Goal: Task Accomplishment & Management: Manage account settings

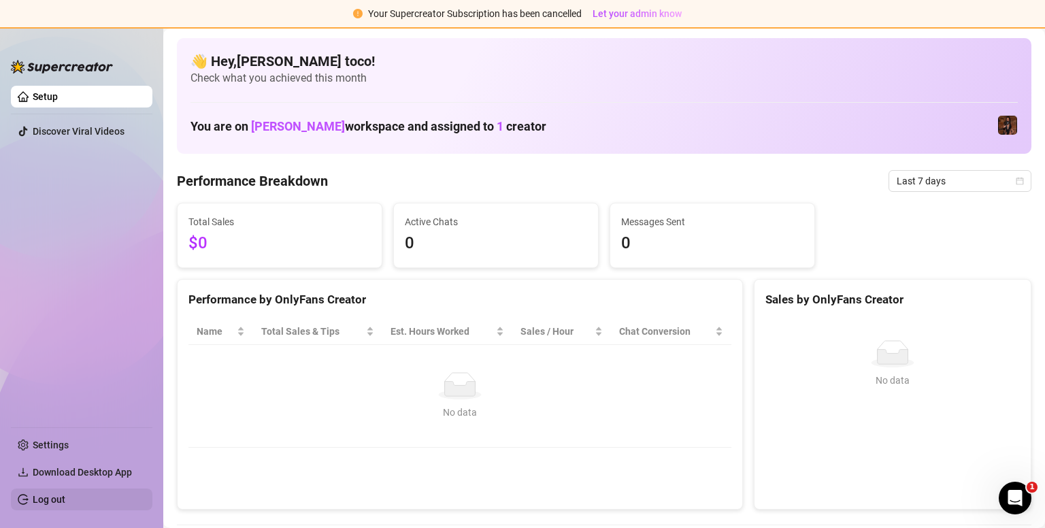
click at [65, 498] on link "Log out" at bounding box center [49, 499] width 33 height 11
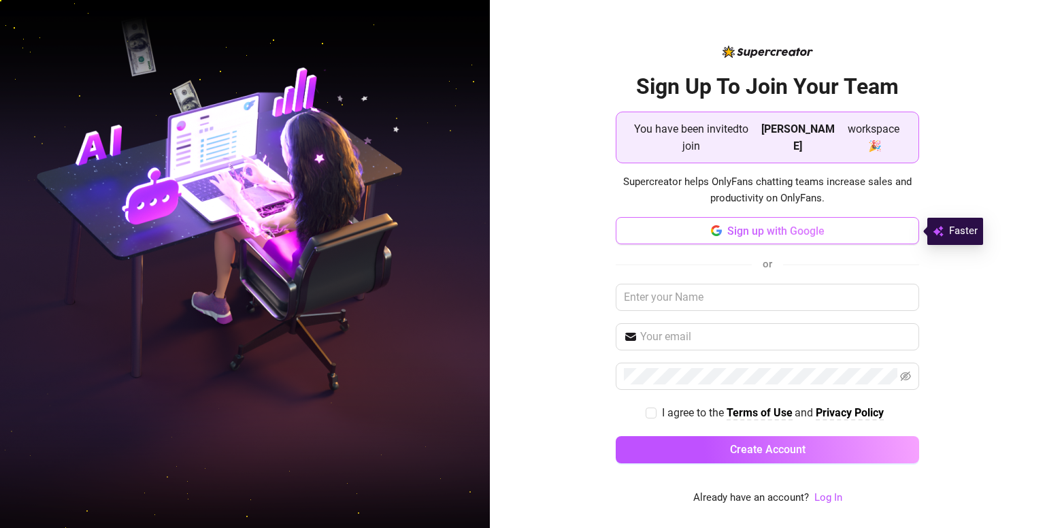
click at [805, 236] on span "Sign up with Google" at bounding box center [776, 231] width 97 height 13
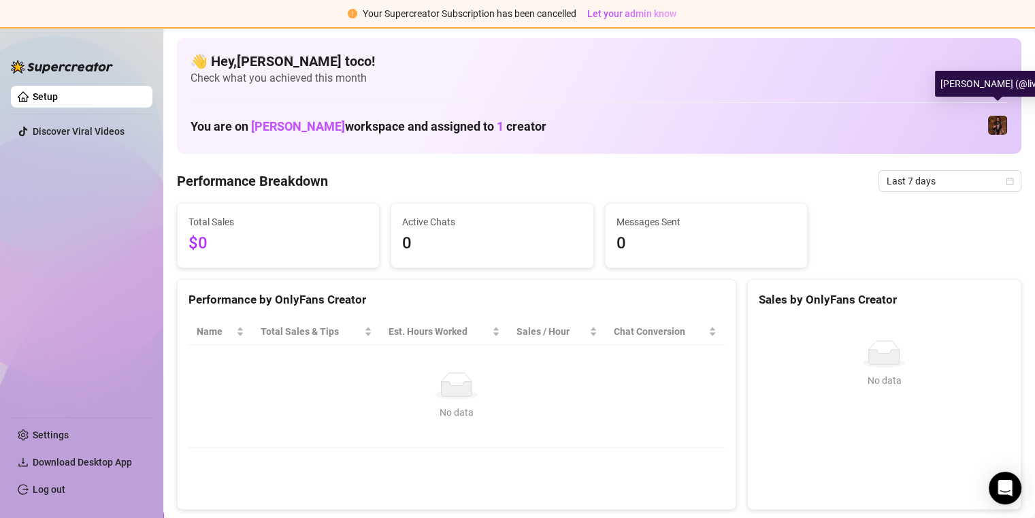
click at [996, 123] on img at bounding box center [997, 125] width 19 height 19
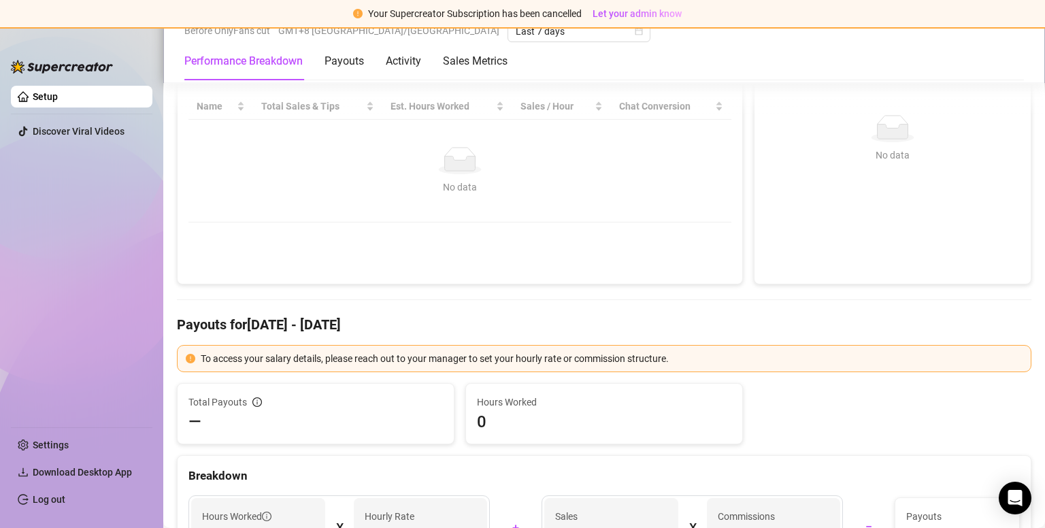
scroll to position [226, 0]
click at [97, 308] on ul "Setup Discover Viral Videos" at bounding box center [82, 250] width 142 height 341
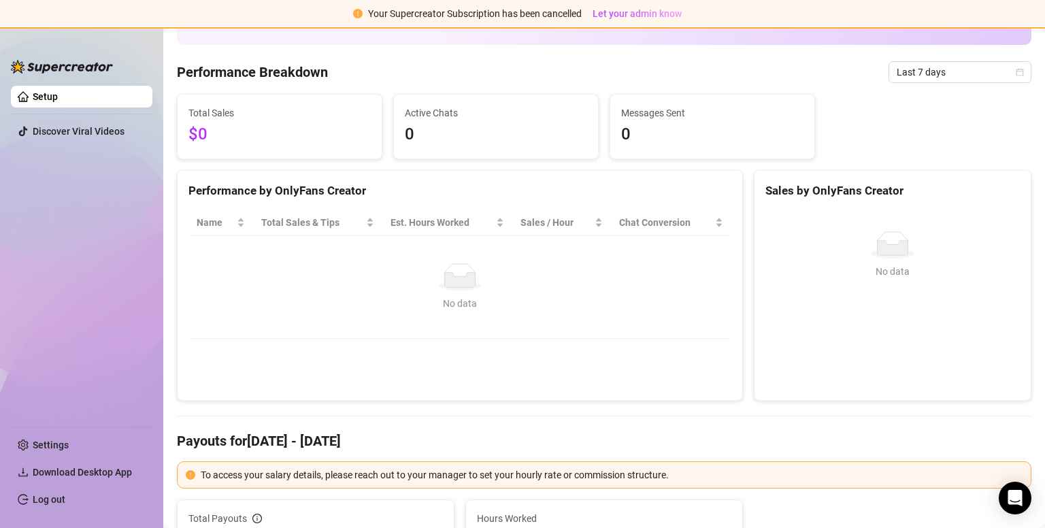
scroll to position [0, 0]
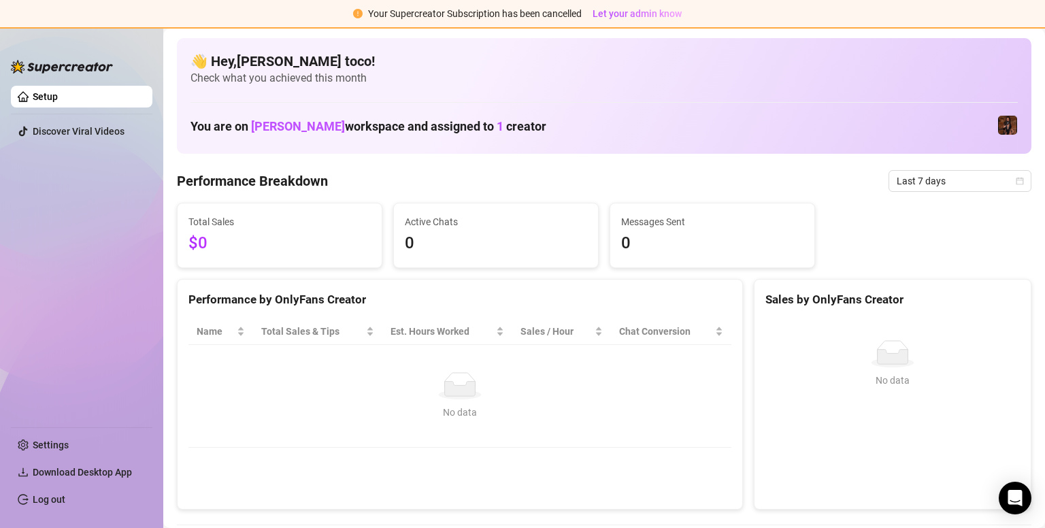
click at [58, 102] on link "Setup" at bounding box center [45, 96] width 25 height 11
click at [52, 98] on link "Setup" at bounding box center [45, 96] width 25 height 11
click at [644, 15] on span "Let your admin know" at bounding box center [637, 13] width 89 height 11
click at [631, 17] on span "Let your admin know" at bounding box center [637, 13] width 89 height 11
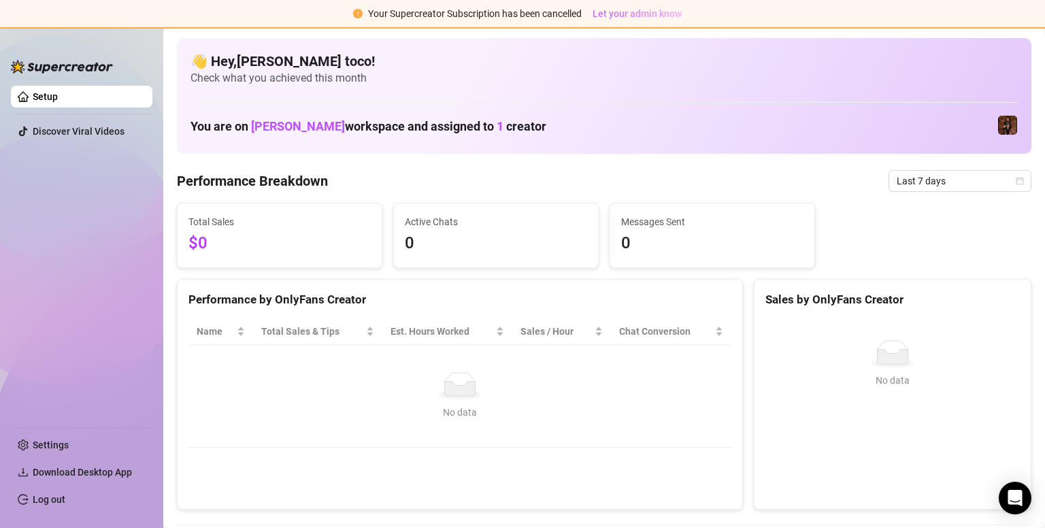
click at [638, 11] on span "Let your admin know" at bounding box center [637, 13] width 89 height 11
click at [68, 449] on link "Settings" at bounding box center [51, 445] width 36 height 11
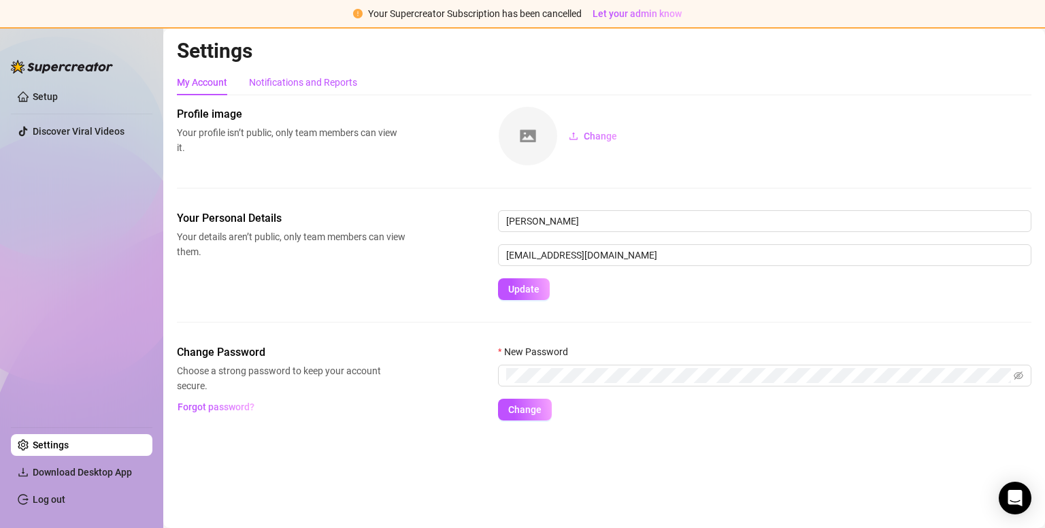
click at [288, 77] on div "Notifications and Reports" at bounding box center [303, 82] width 108 height 15
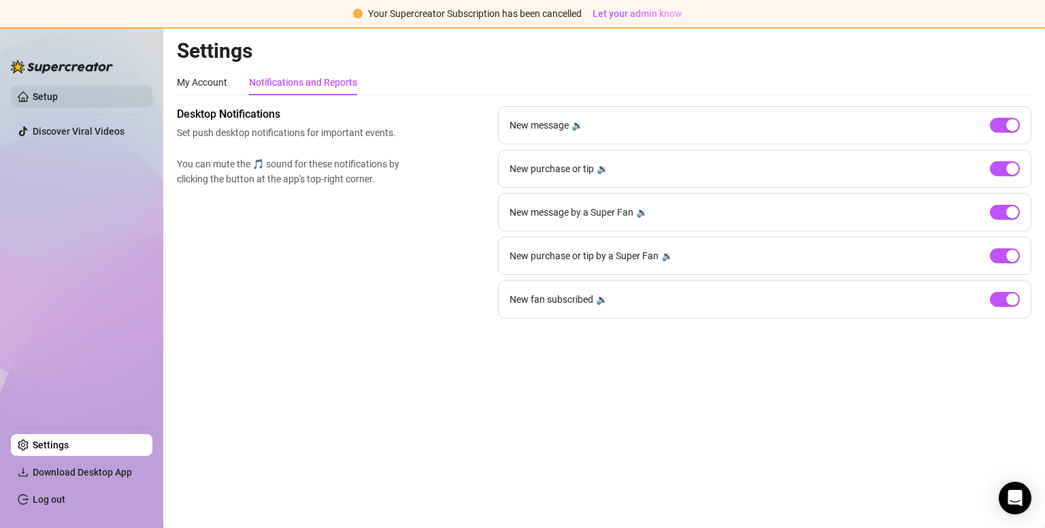
click at [58, 102] on link "Setup" at bounding box center [45, 96] width 25 height 11
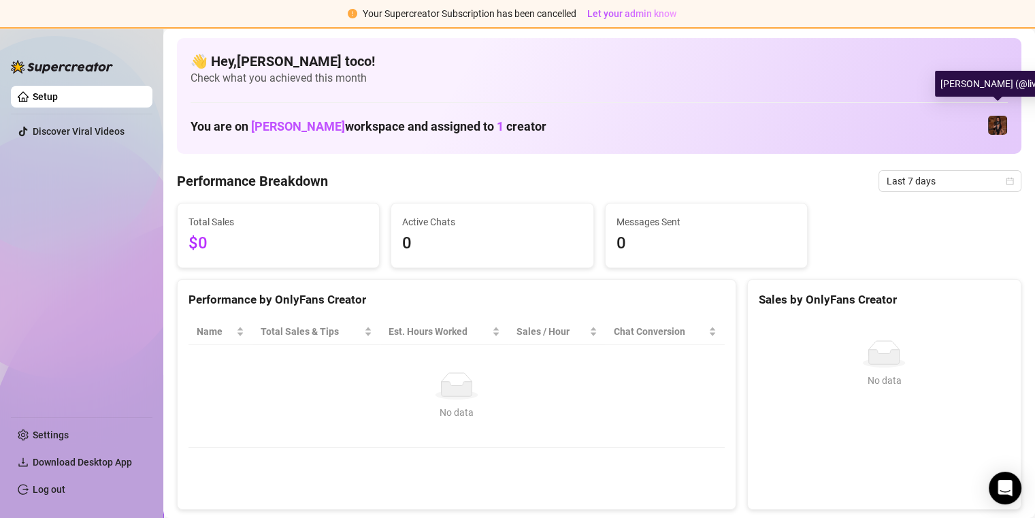
click at [998, 119] on img at bounding box center [997, 125] width 19 height 19
drag, startPoint x: 997, startPoint y: 118, endPoint x: 771, endPoint y: 170, distance: 231.8
click at [771, 170] on div "Performance Breakdown Last 7 days" at bounding box center [599, 181] width 845 height 22
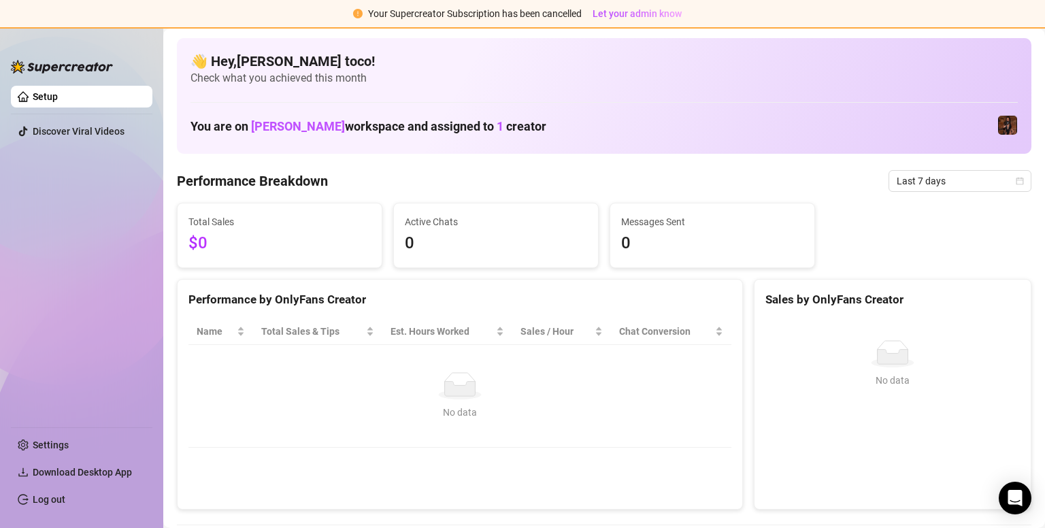
click at [54, 457] on ul "Settings Download Desktop App Log out" at bounding box center [82, 468] width 142 height 95
click at [59, 440] on link "Settings" at bounding box center [51, 445] width 36 height 11
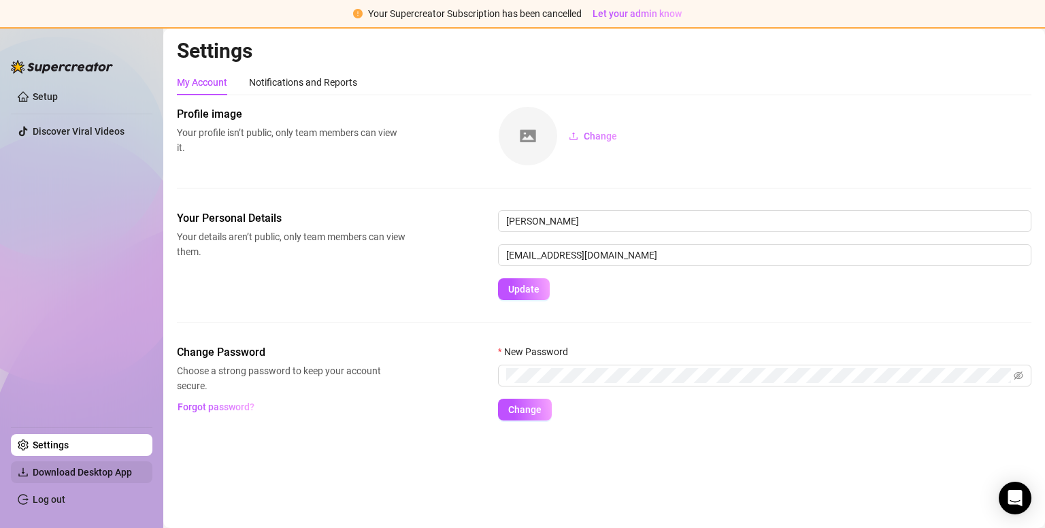
click at [116, 469] on span "Download Desktop App" at bounding box center [82, 472] width 99 height 11
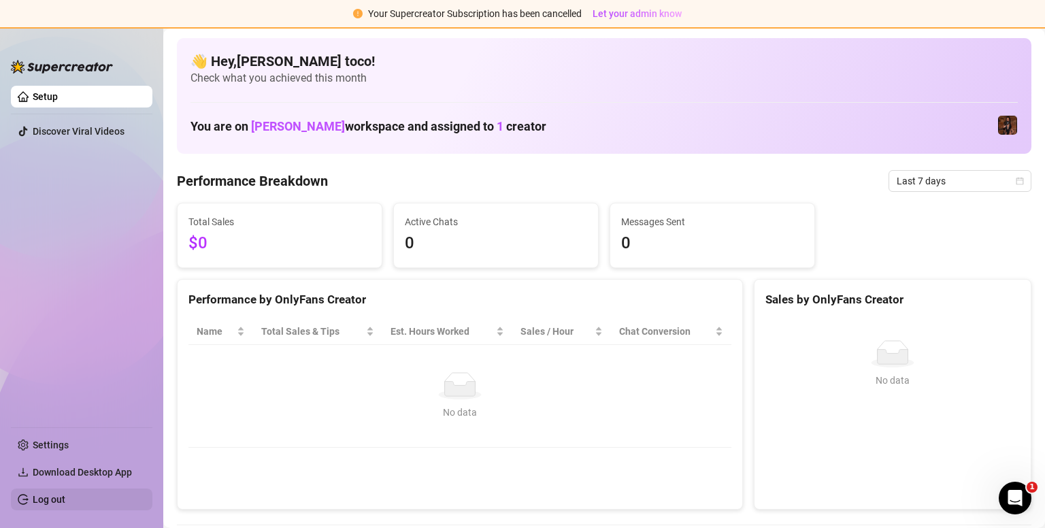
click at [52, 498] on link "Log out" at bounding box center [49, 499] width 33 height 11
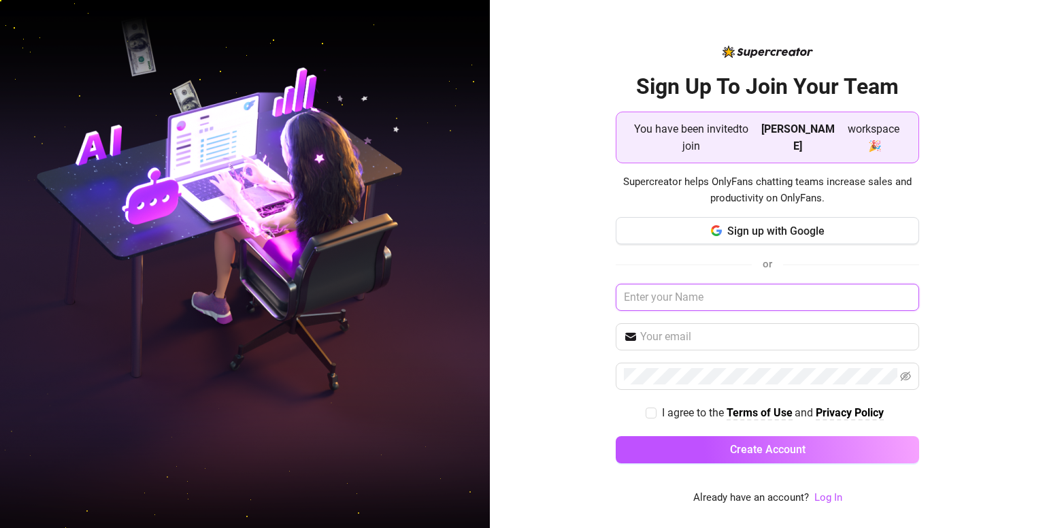
click at [708, 299] on input "text" at bounding box center [768, 297] width 304 height 27
type input "Phoebe Toco"
click at [704, 340] on input "text" at bounding box center [775, 337] width 271 height 16
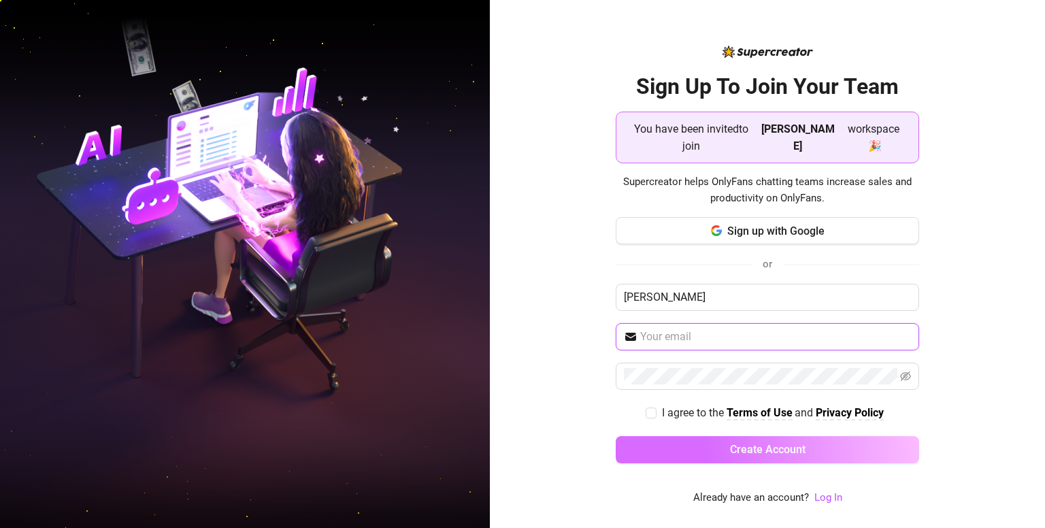
drag, startPoint x: 704, startPoint y: 340, endPoint x: 728, endPoint y: 458, distance: 120.8
click at [728, 458] on div "Sign up with Google or Phoebe Toco I agree to the Terms of Use and Privacy Poli…" at bounding box center [768, 346] width 304 height 259
type input "phoebeetoco@gmail.com"
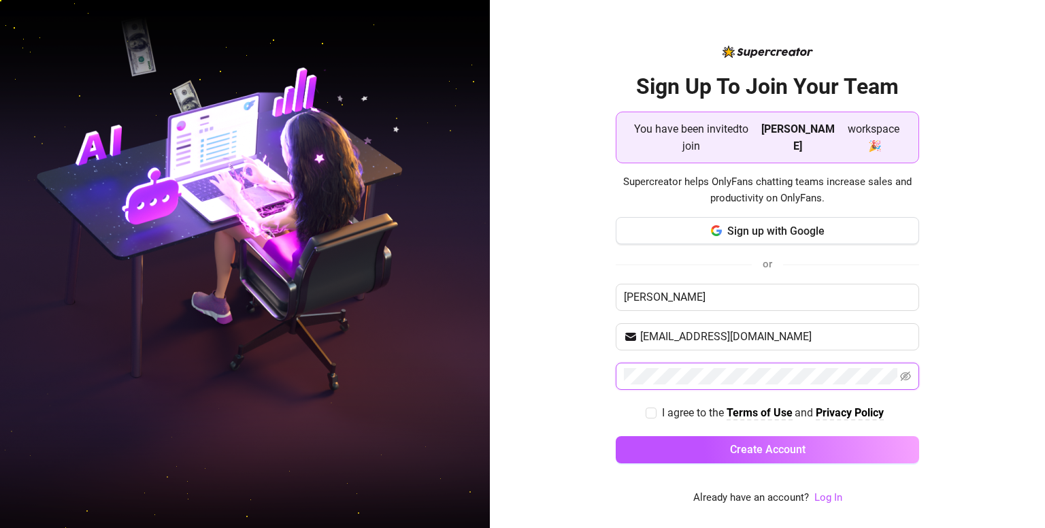
click at [728, 375] on span at bounding box center [768, 376] width 304 height 27
click at [904, 379] on icon "eye-invisible" at bounding box center [905, 376] width 11 height 11
click at [904, 379] on icon "eye" at bounding box center [905, 376] width 11 height 11
click at [654, 411] on input "I agree to the Terms of Use and Privacy Policy" at bounding box center [651, 413] width 10 height 10
checkbox input "true"
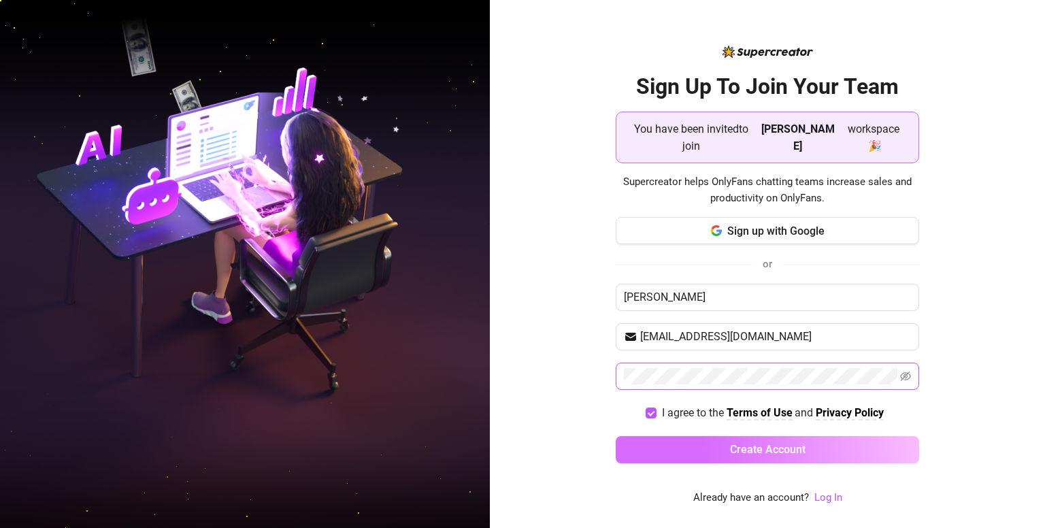
click at [704, 441] on button "Create Account" at bounding box center [768, 449] width 304 height 27
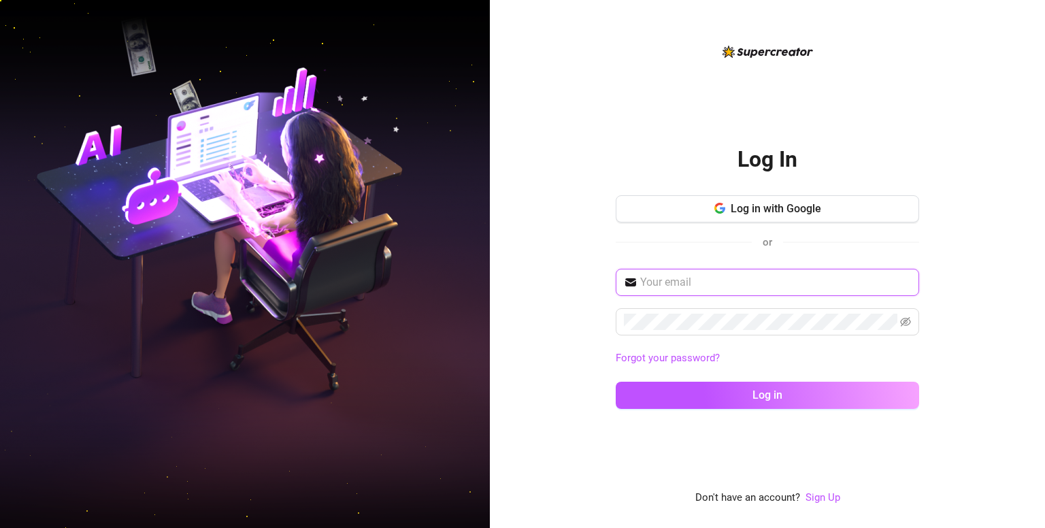
click at [799, 281] on input "text" at bounding box center [775, 282] width 271 height 16
type input "[EMAIL_ADDRESS][DOMAIN_NAME]"
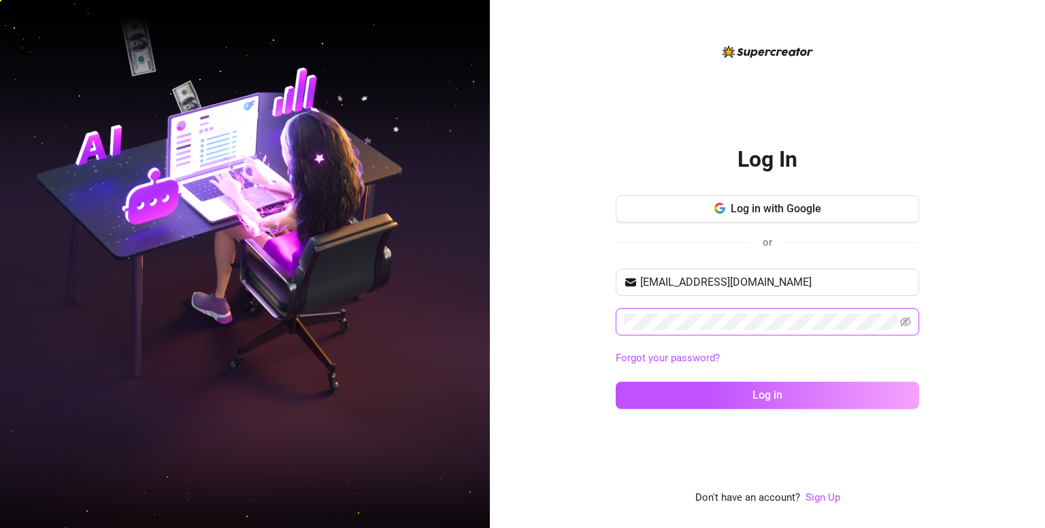
click at [616, 382] on button "Log in" at bounding box center [768, 395] width 304 height 27
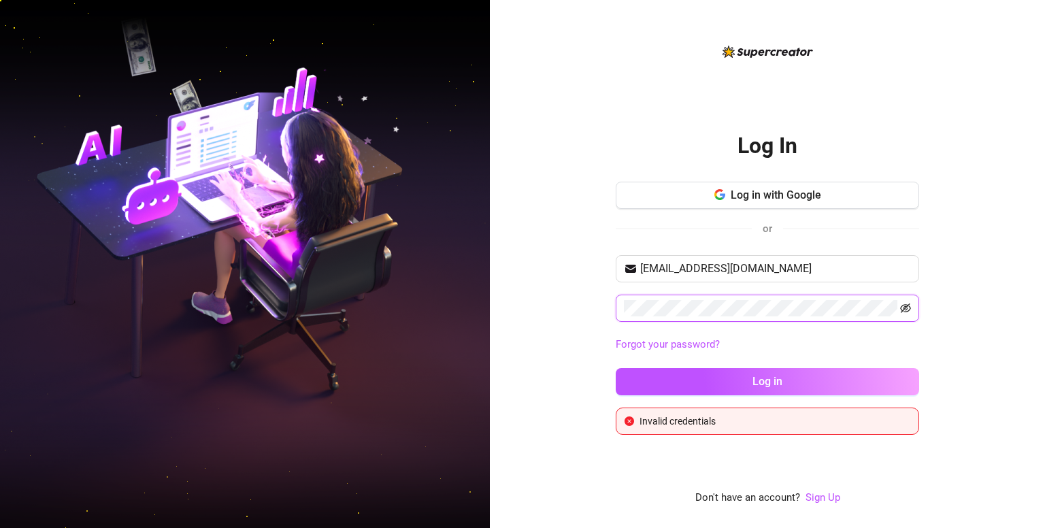
click at [909, 305] on icon "eye-invisible" at bounding box center [906, 309] width 11 height 10
click at [909, 308] on icon "eye" at bounding box center [905, 308] width 11 height 11
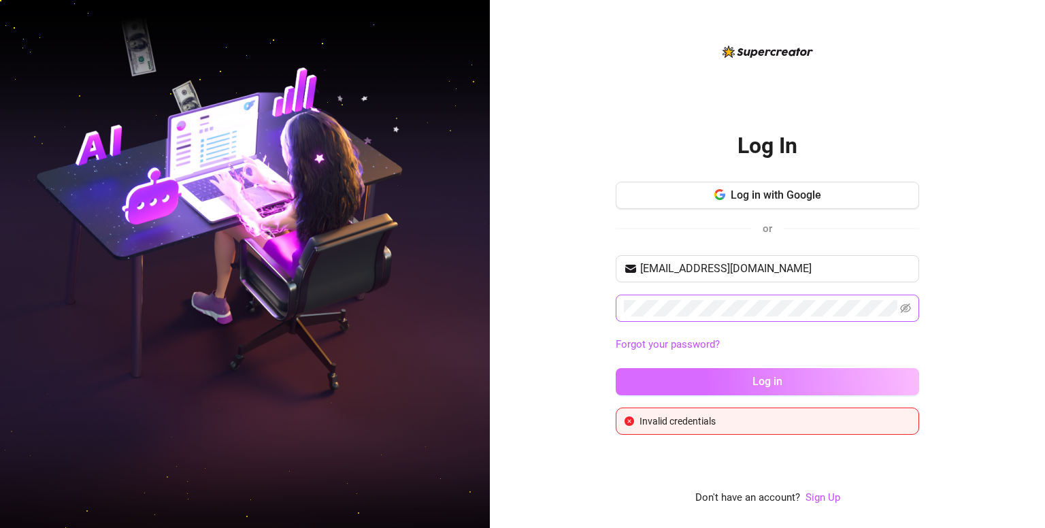
click at [782, 382] on span "Log in" at bounding box center [768, 381] width 30 height 13
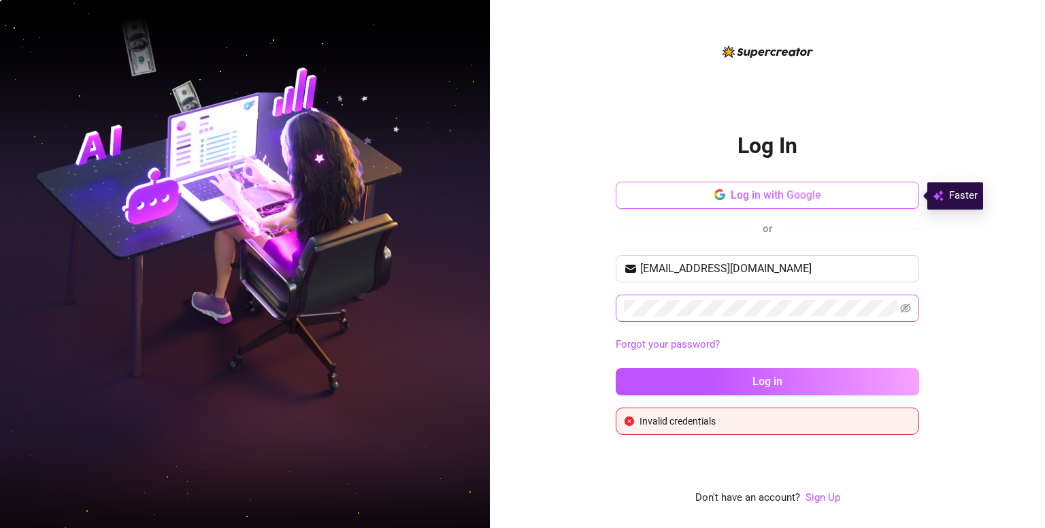
click at [793, 196] on span "Log in with Google" at bounding box center [776, 195] width 91 height 13
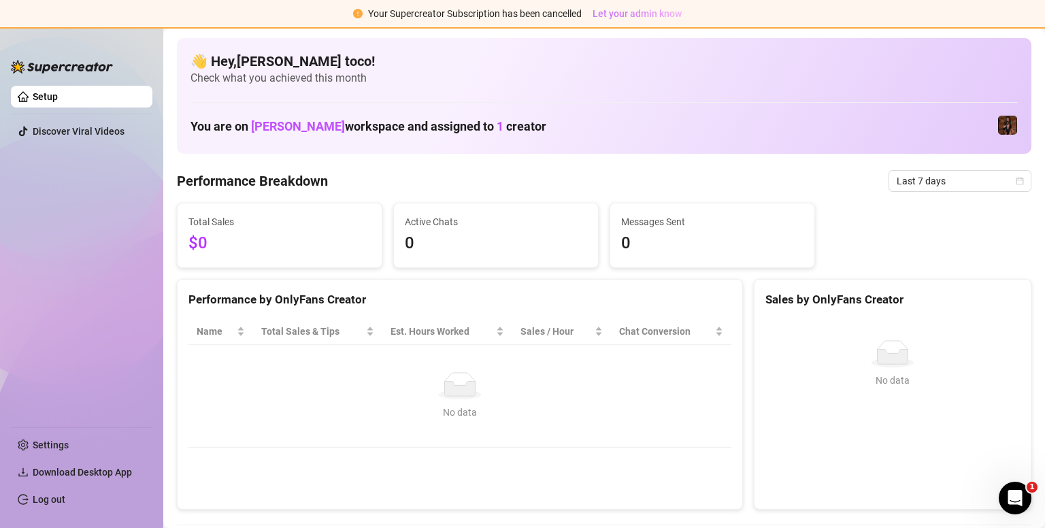
click at [621, 13] on span "Let your admin know" at bounding box center [637, 13] width 89 height 11
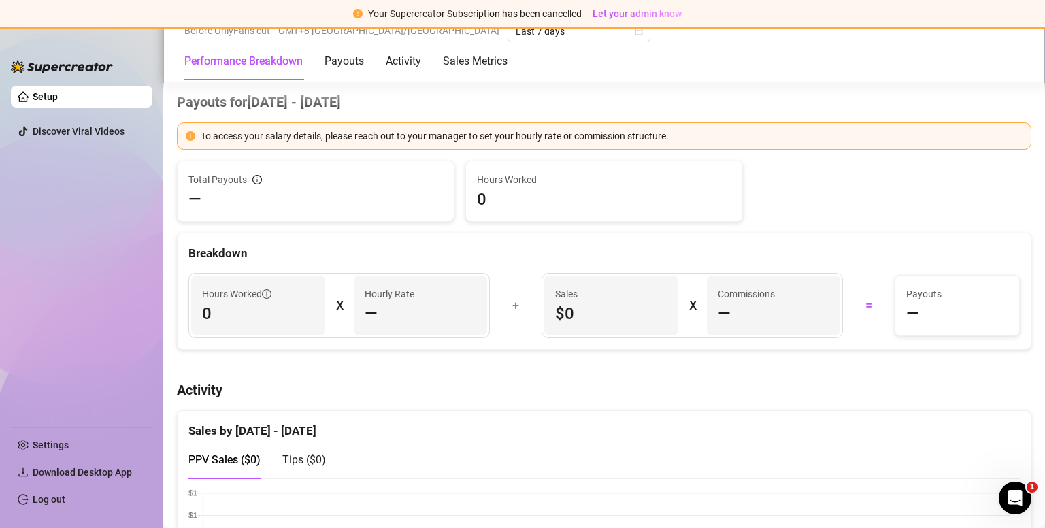
scroll to position [453, 0]
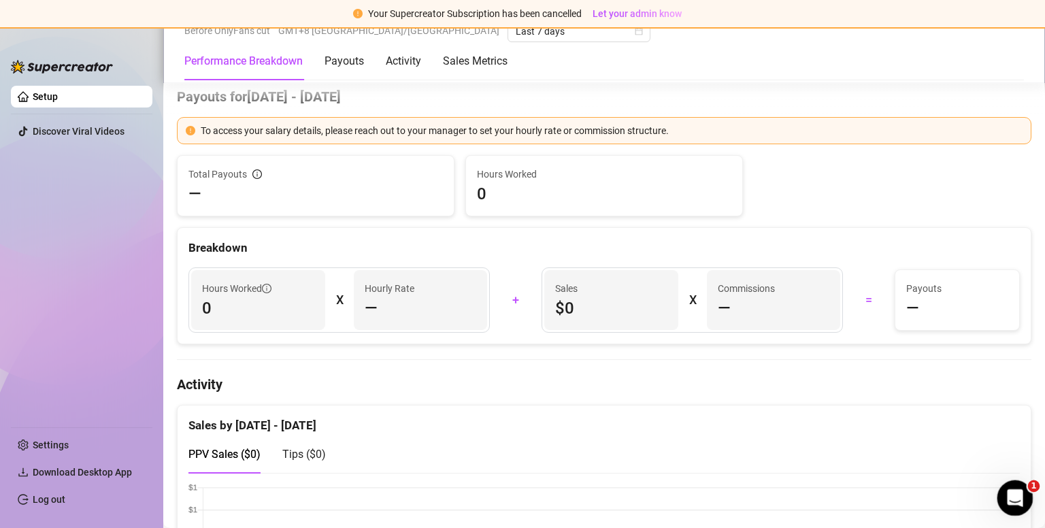
click at [1017, 495] on icon "Open Intercom Messenger" at bounding box center [1014, 496] width 22 height 22
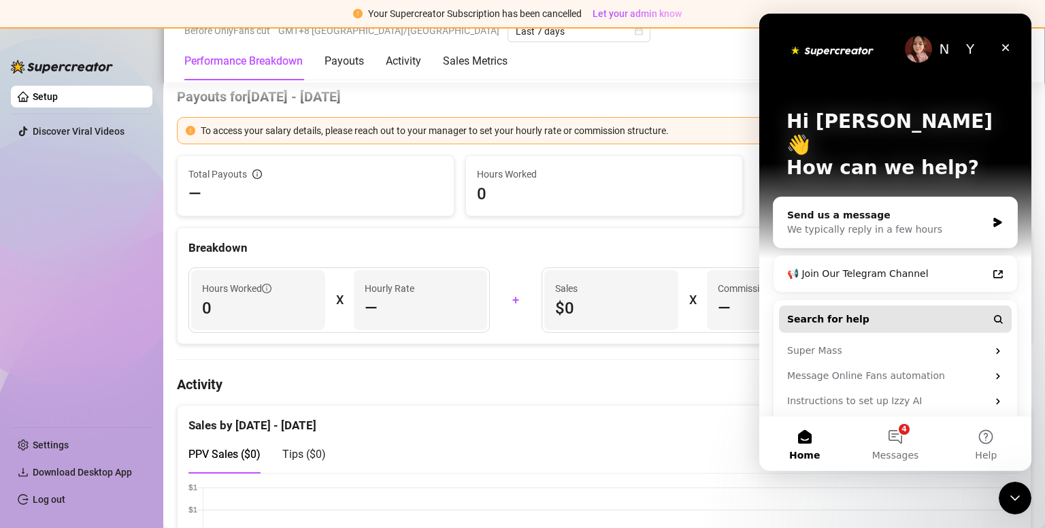
scroll to position [12, 0]
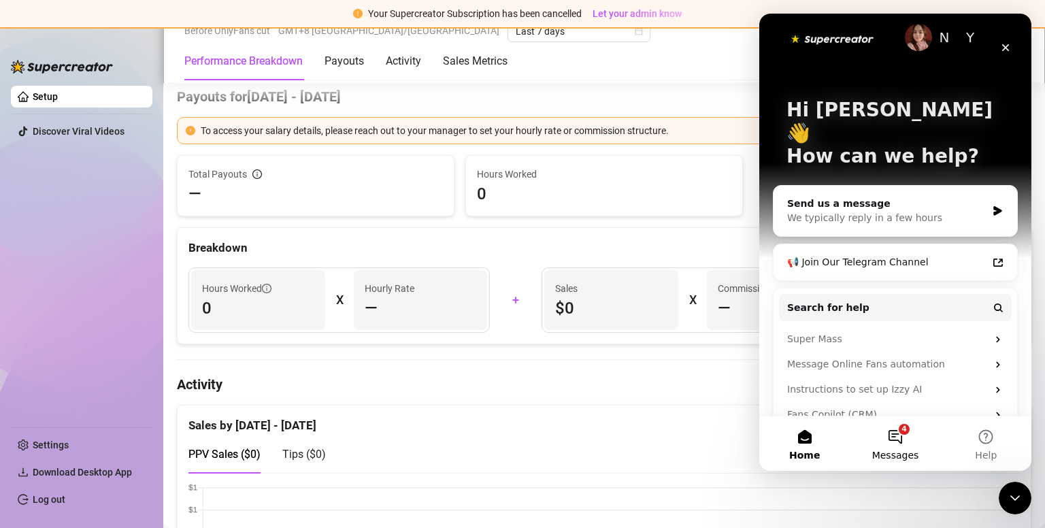
click at [894, 444] on button "4 Messages" at bounding box center [895, 444] width 91 height 54
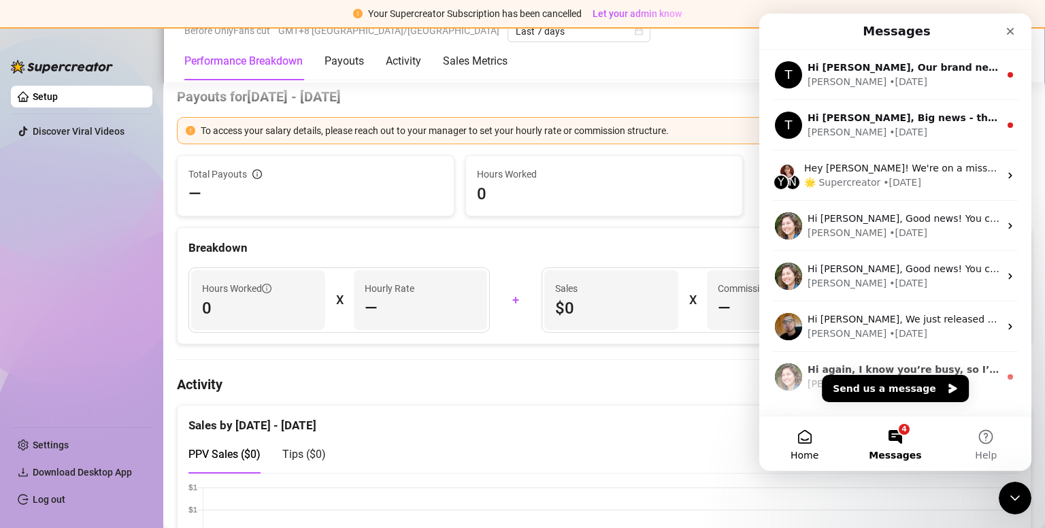
click at [821, 444] on button "Home" at bounding box center [805, 444] width 91 height 54
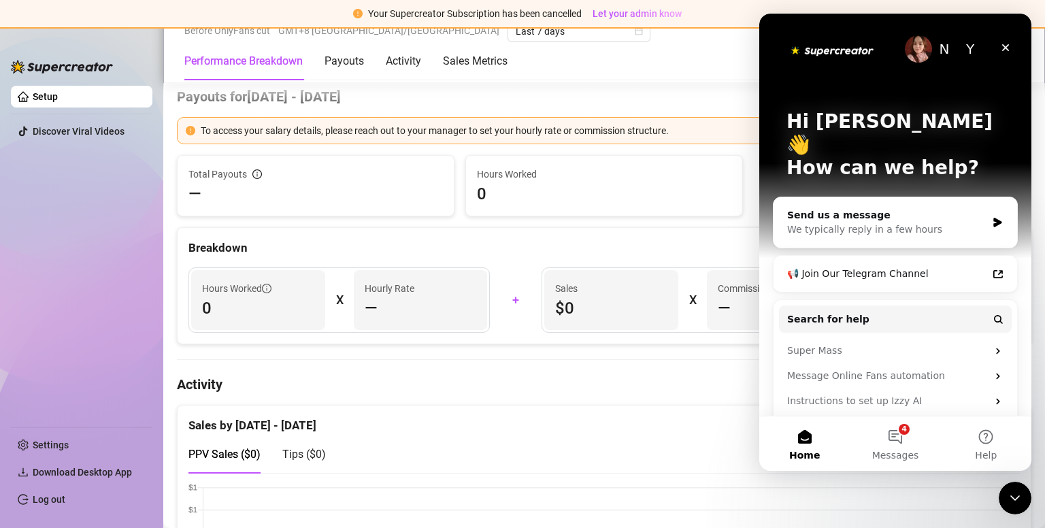
click at [393, 244] on div "Breakdown" at bounding box center [605, 248] width 832 height 18
click at [453, 89] on h4 "Payouts for Aug 25 - Sep 1" at bounding box center [604, 96] width 855 height 19
click at [1005, 46] on icon "Close" at bounding box center [1006, 47] width 7 height 7
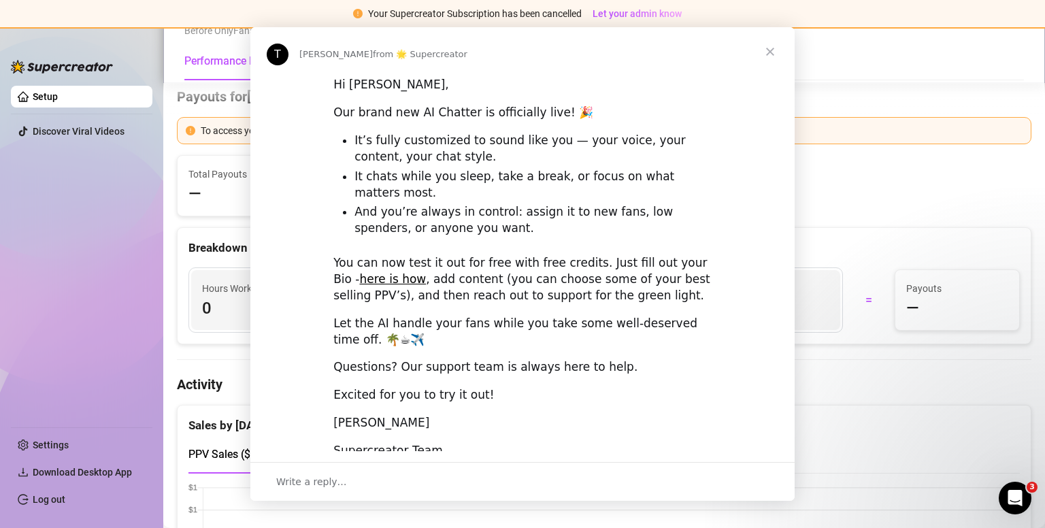
scroll to position [0, 0]
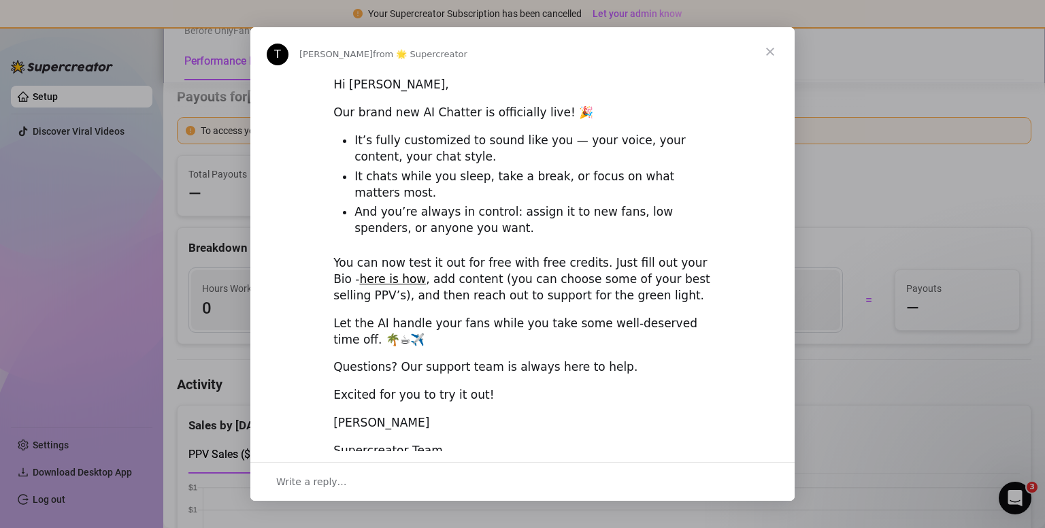
click at [773, 52] on span "Close" at bounding box center [770, 51] width 49 height 49
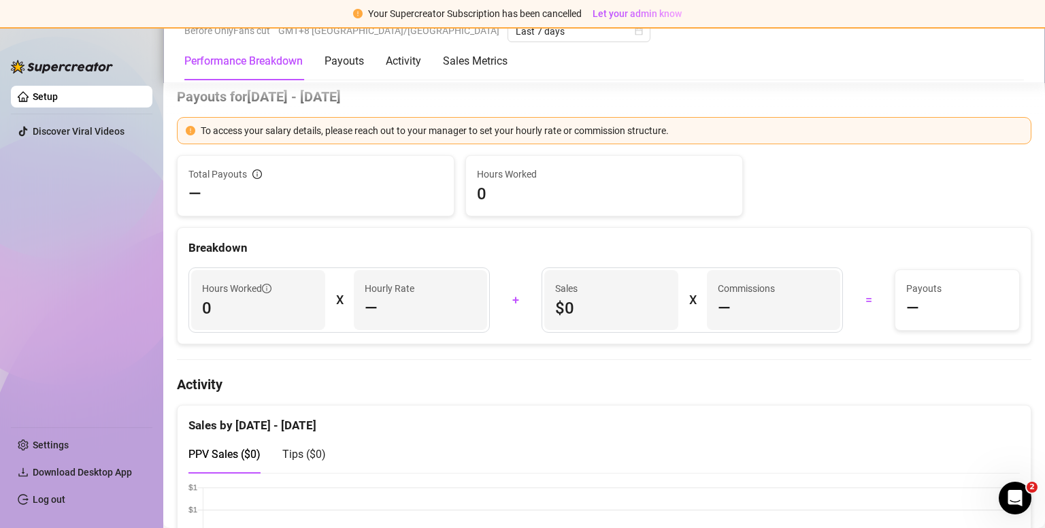
click at [773, 52] on div "Performance Breakdown Payouts Activity Sales Metrics" at bounding box center [604, 61] width 840 height 38
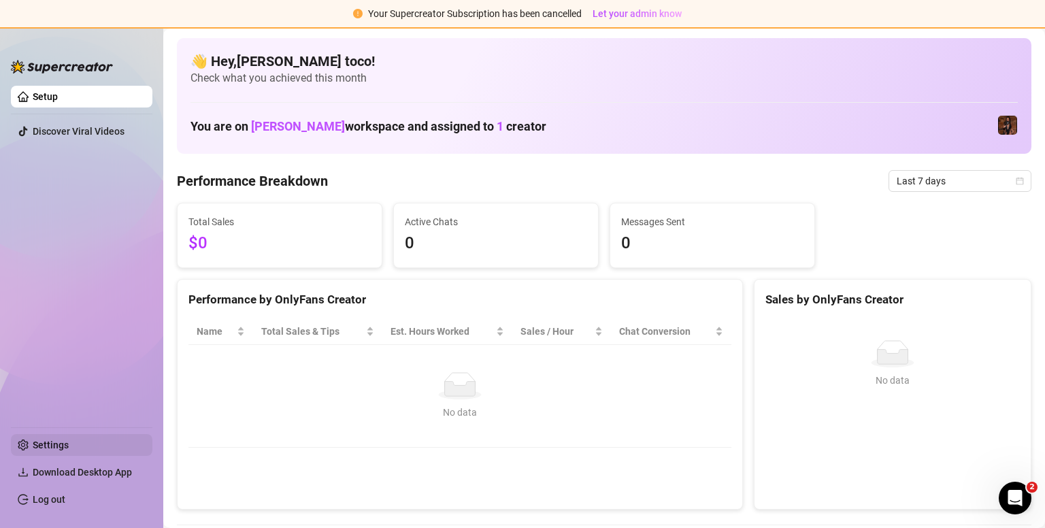
click at [56, 451] on link "Settings" at bounding box center [51, 445] width 36 height 11
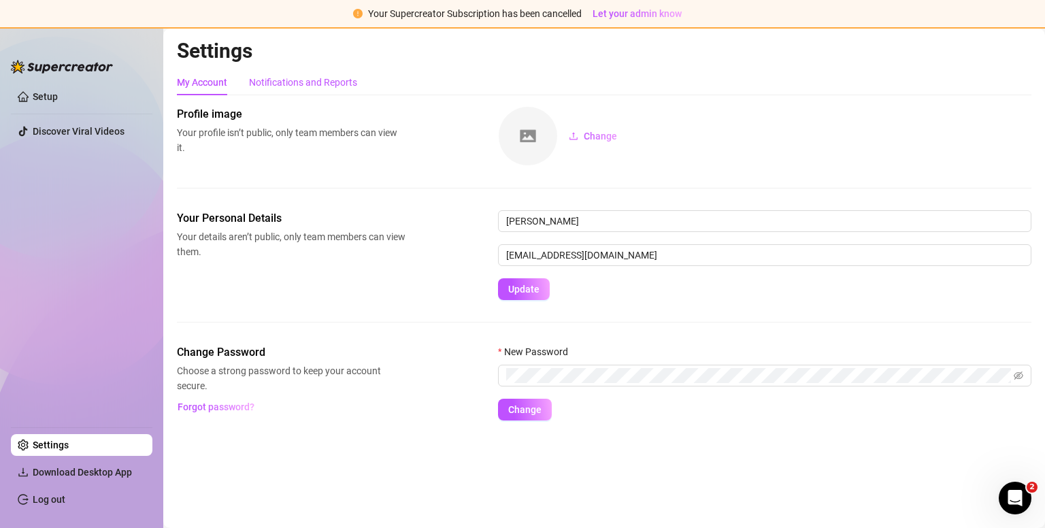
click at [338, 82] on div "Notifications and Reports" at bounding box center [303, 82] width 108 height 15
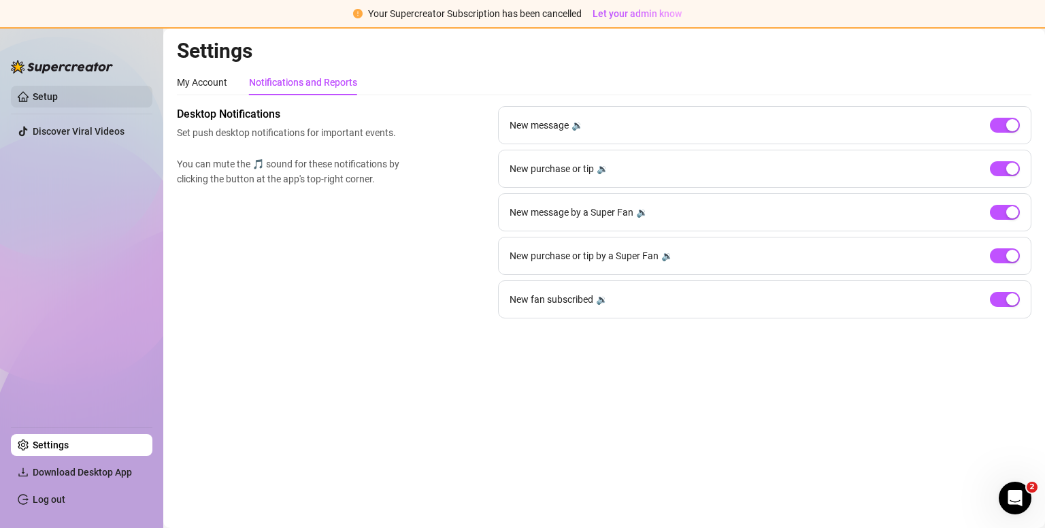
click at [58, 93] on link "Setup" at bounding box center [45, 96] width 25 height 11
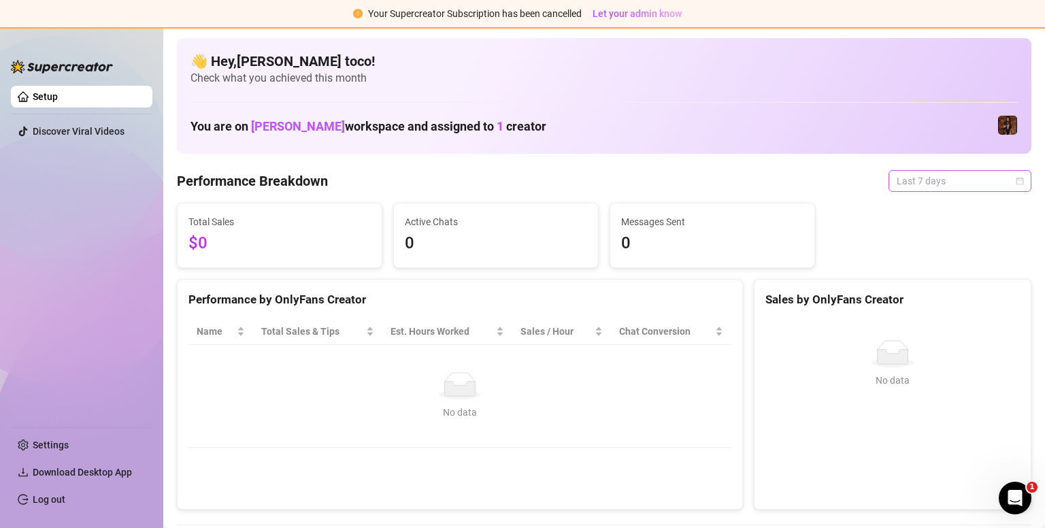
click at [946, 183] on span "Last 7 days" at bounding box center [960, 181] width 127 height 20
click at [355, 67] on h4 "👋 Hey, [PERSON_NAME] toco !" at bounding box center [605, 61] width 828 height 19
click at [447, 100] on div "👋 Hey, [PERSON_NAME] toco ! Check what you achieved this month You are on [PERS…" at bounding box center [604, 96] width 855 height 116
drag, startPoint x: 447, startPoint y: 100, endPoint x: 444, endPoint y: 131, distance: 30.8
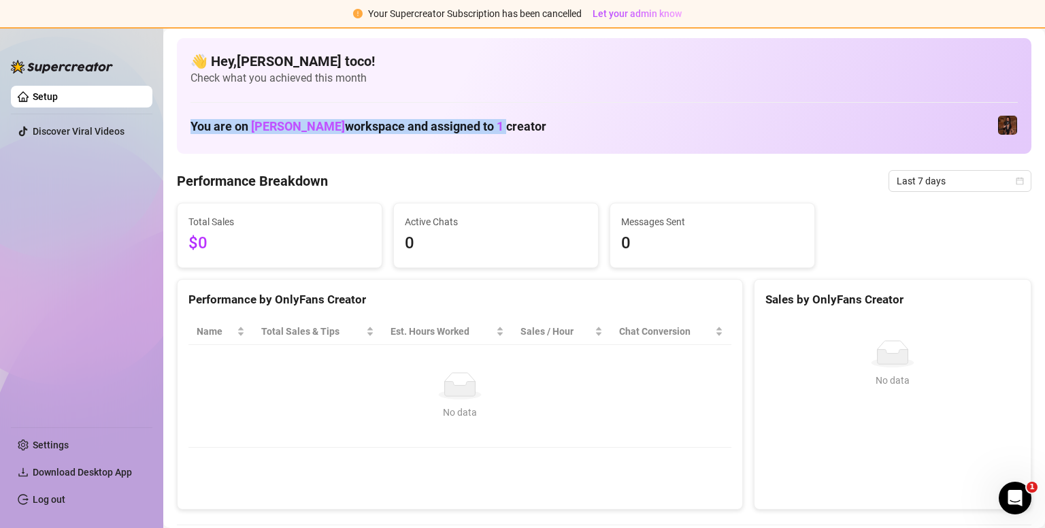
click at [444, 131] on div "👋 Hey, [PERSON_NAME] toco ! Check what you achieved this month You are on [PERS…" at bounding box center [604, 96] width 855 height 116
click at [497, 131] on span "1" at bounding box center [500, 126] width 7 height 14
drag, startPoint x: 444, startPoint y: 131, endPoint x: 462, endPoint y: 125, distance: 19.4
click at [462, 125] on h1 "You are on [PERSON_NAME] workspace and assigned to 1 creator" at bounding box center [369, 126] width 356 height 15
click at [589, 125] on div "You are on [PERSON_NAME] workspace and assigned to 1 creator" at bounding box center [605, 125] width 828 height 29
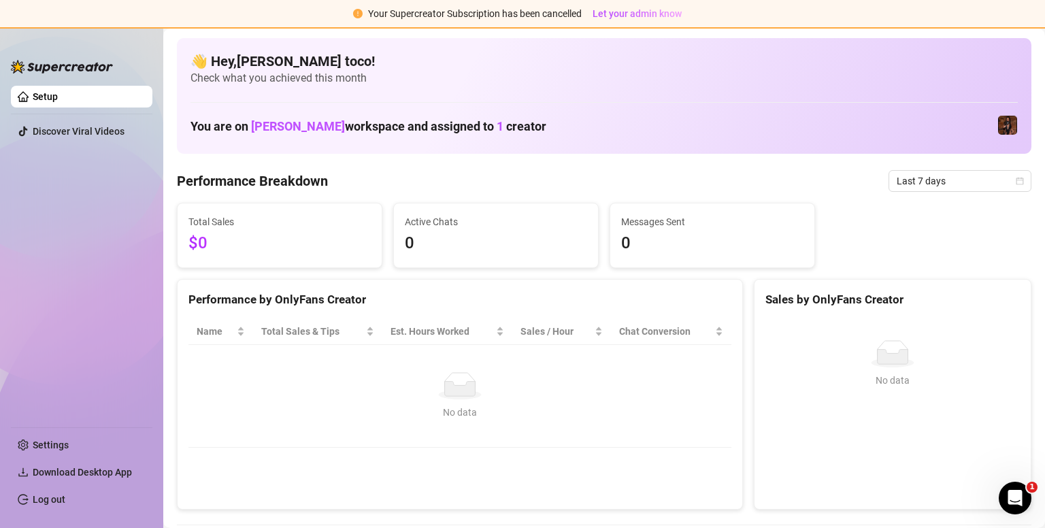
click at [85, 143] on ul "Setup Discover Viral Videos" at bounding box center [82, 250] width 142 height 341
click at [93, 131] on link "Discover Viral Videos" at bounding box center [79, 131] width 92 height 11
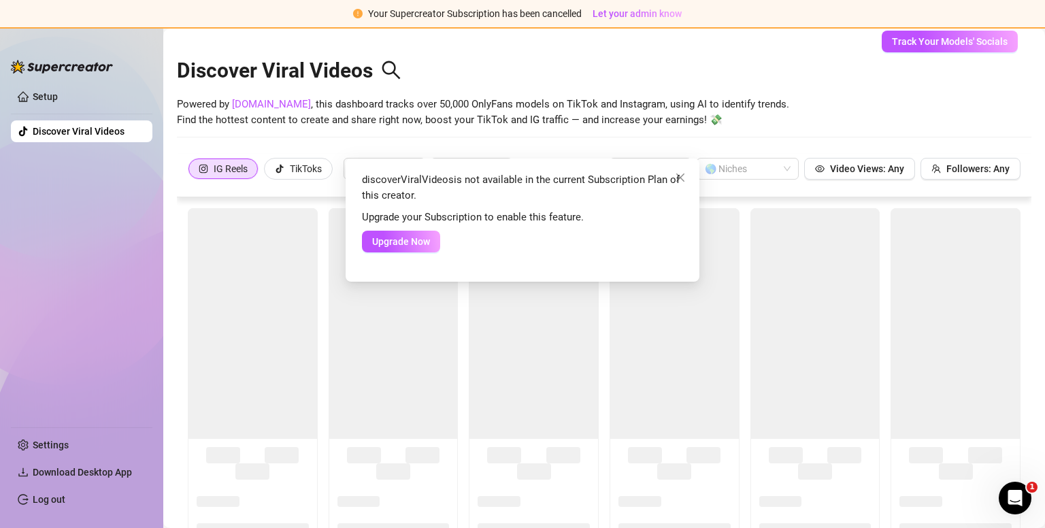
click at [939, 45] on div "discoverViralVideos is not available in the current Subscription Plan of this c…" at bounding box center [522, 264] width 1045 height 528
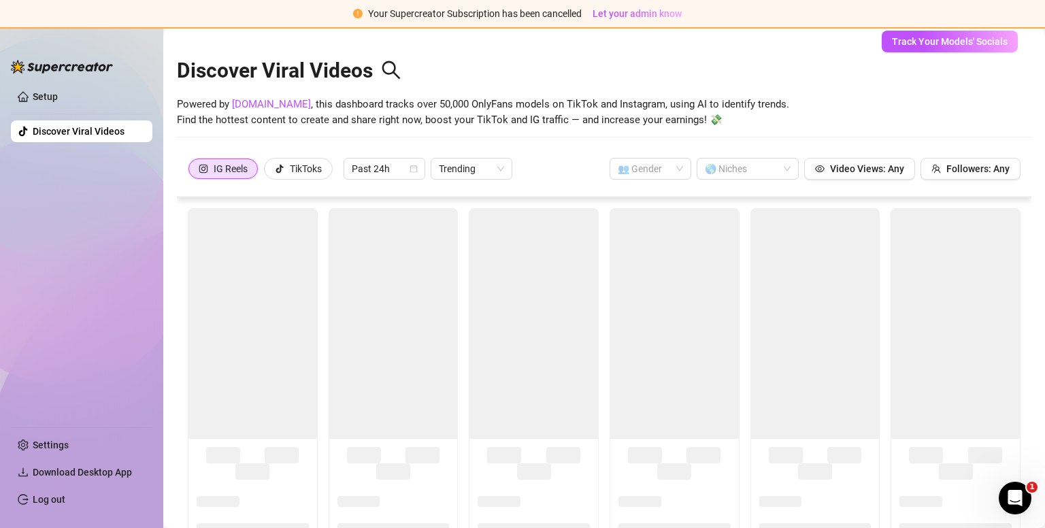
click at [939, 45] on span "Track Your Models' Socials" at bounding box center [950, 41] width 116 height 11
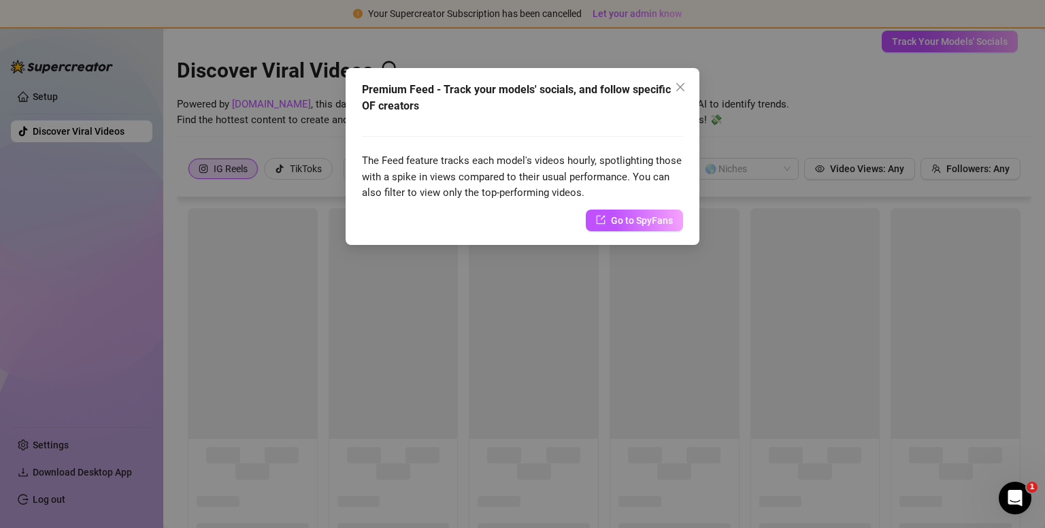
click at [682, 86] on icon "close" at bounding box center [681, 87] width 8 height 8
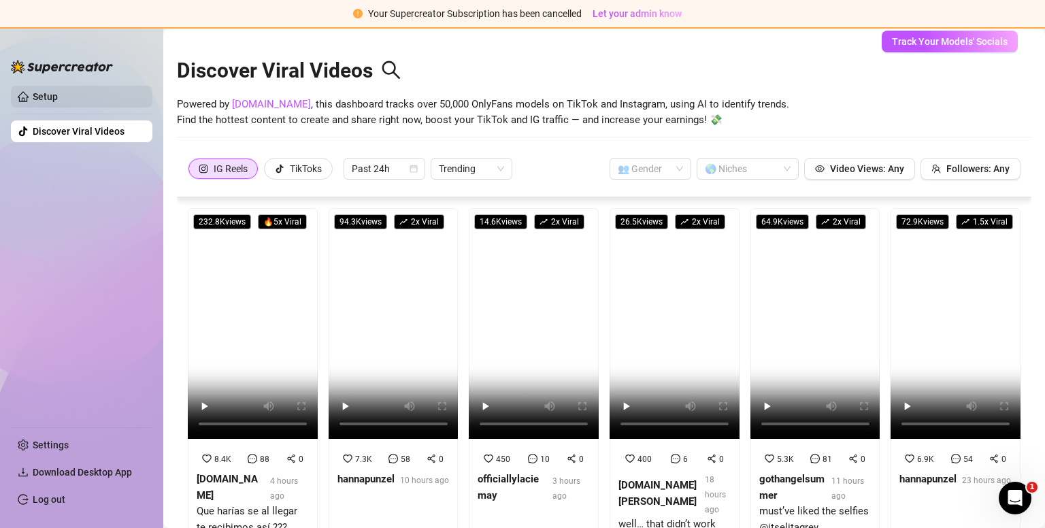
click at [58, 97] on link "Setup" at bounding box center [45, 96] width 25 height 11
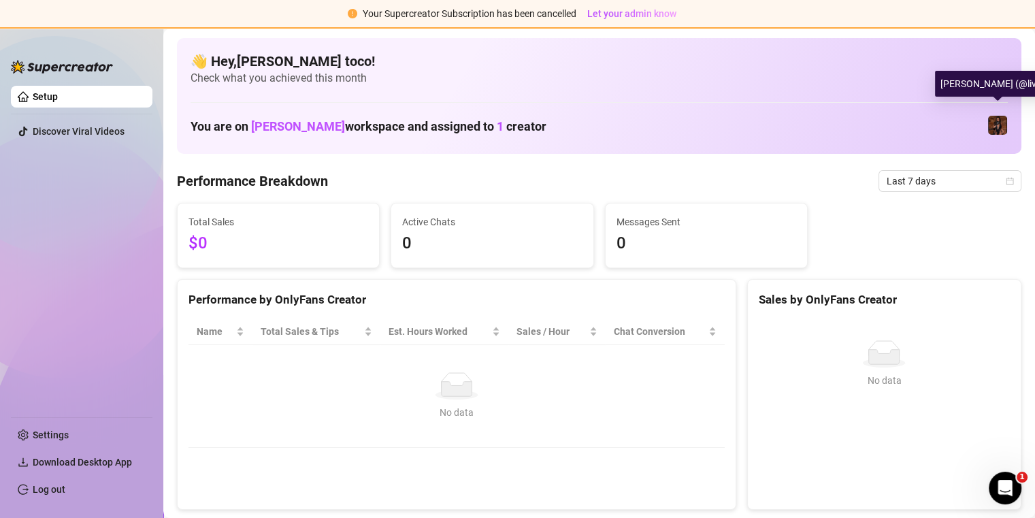
click at [998, 121] on img at bounding box center [997, 125] width 19 height 19
drag, startPoint x: 998, startPoint y: 121, endPoint x: 981, endPoint y: 107, distance: 21.7
click at [981, 107] on div "👋 Hey, [PERSON_NAME] toco ! Check what you achieved this month You are on [PERS…" at bounding box center [599, 96] width 845 height 116
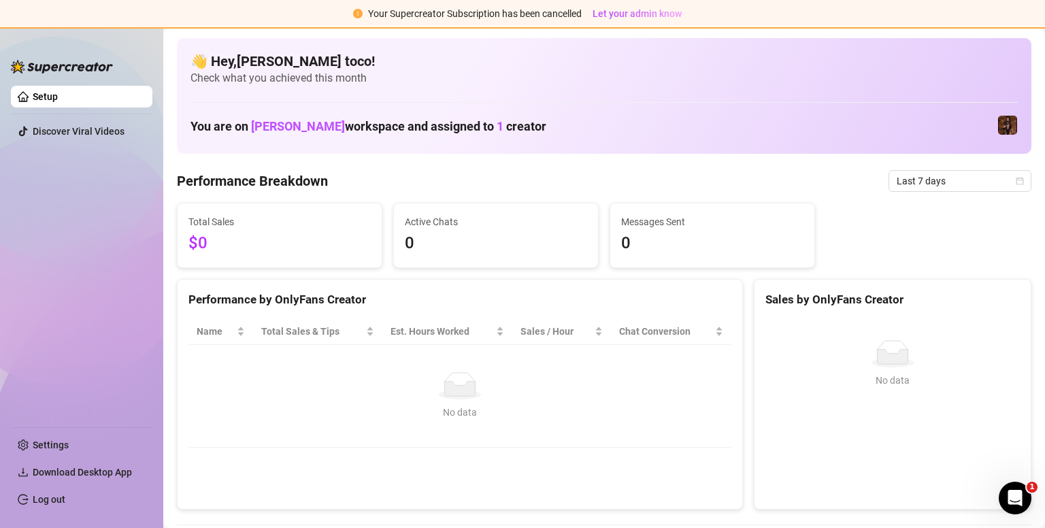
click at [981, 107] on div "👋 Hey, [PERSON_NAME] toco ! Check what you achieved this month You are on [PERS…" at bounding box center [604, 96] width 855 height 116
drag, startPoint x: 981, startPoint y: 107, endPoint x: 913, endPoint y: 155, distance: 83.5
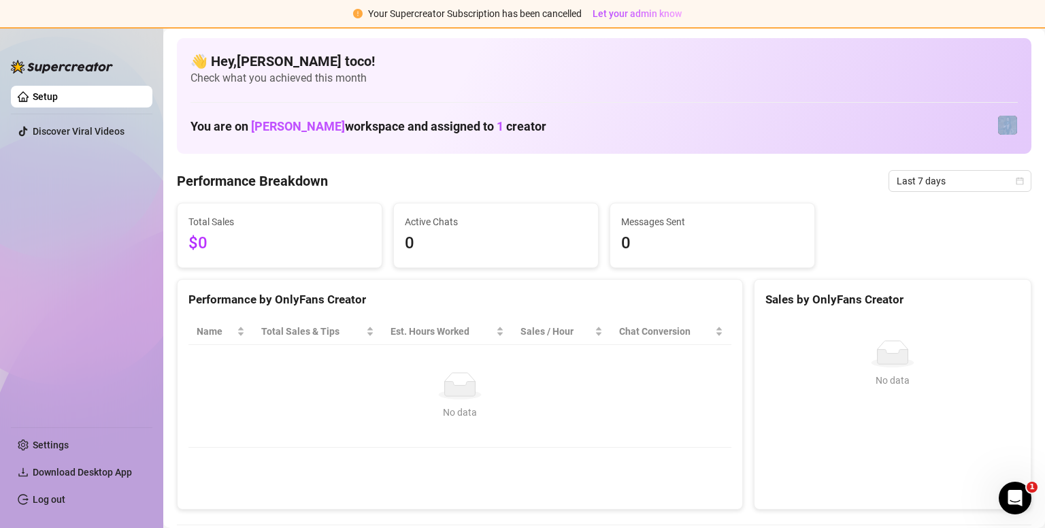
click at [890, 246] on div "Total Sales $0 Active Chats 0 Messages Sent 0" at bounding box center [605, 235] width 866 height 65
click at [67, 451] on link "Settings" at bounding box center [51, 445] width 36 height 11
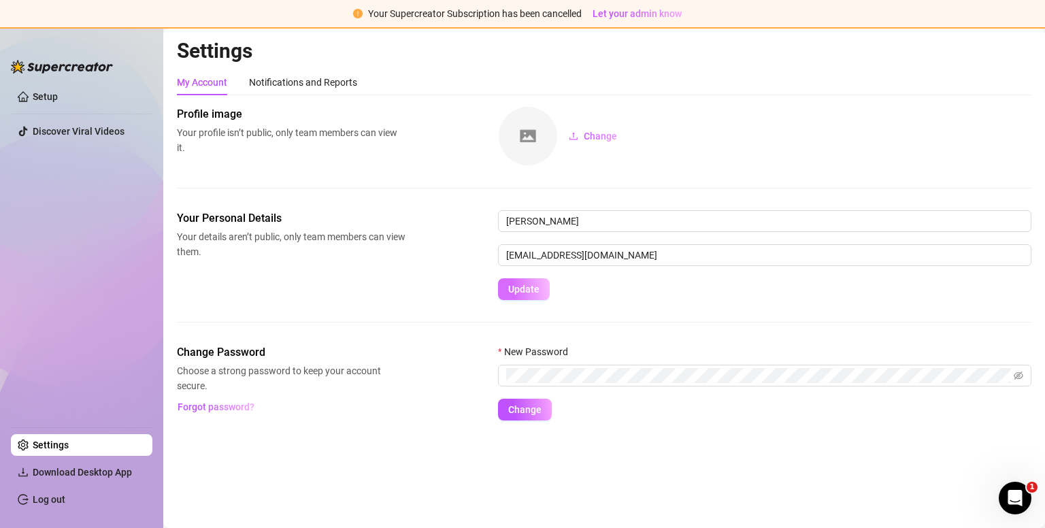
click at [537, 289] on span "Update" at bounding box center [523, 289] width 31 height 11
click at [517, 287] on span "Update" at bounding box center [523, 289] width 31 height 11
click at [613, 259] on input "[EMAIL_ADDRESS][DOMAIN_NAME]" at bounding box center [765, 255] width 534 height 22
click at [288, 84] on div "Notifications and Reports" at bounding box center [303, 82] width 108 height 15
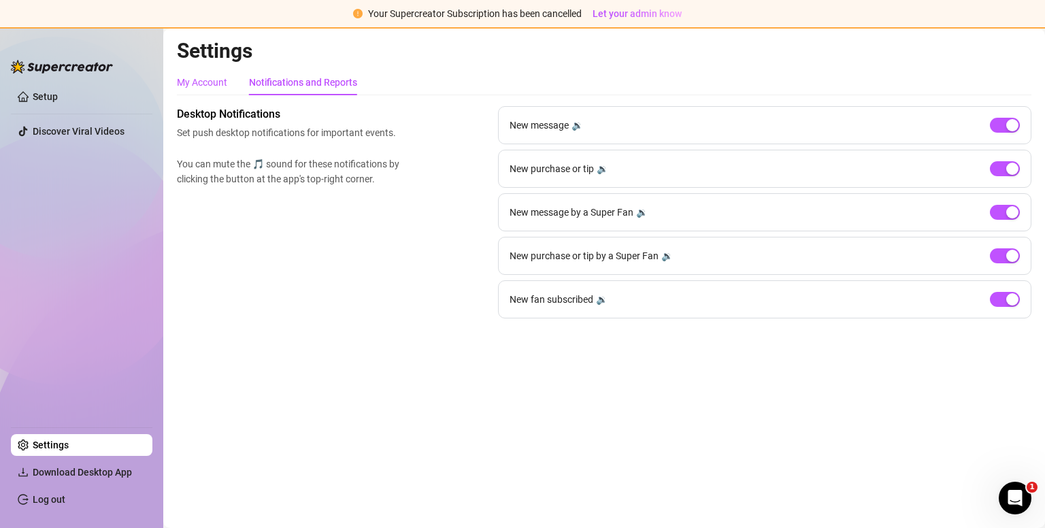
click at [198, 76] on div "My Account" at bounding box center [202, 82] width 50 height 15
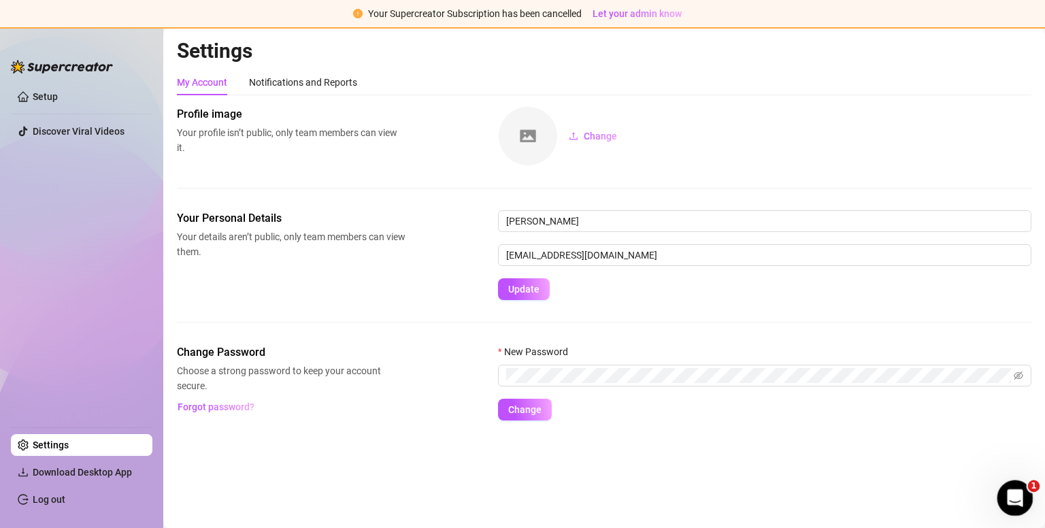
click at [1027, 494] on div "Open Intercom Messenger" at bounding box center [1013, 496] width 45 height 45
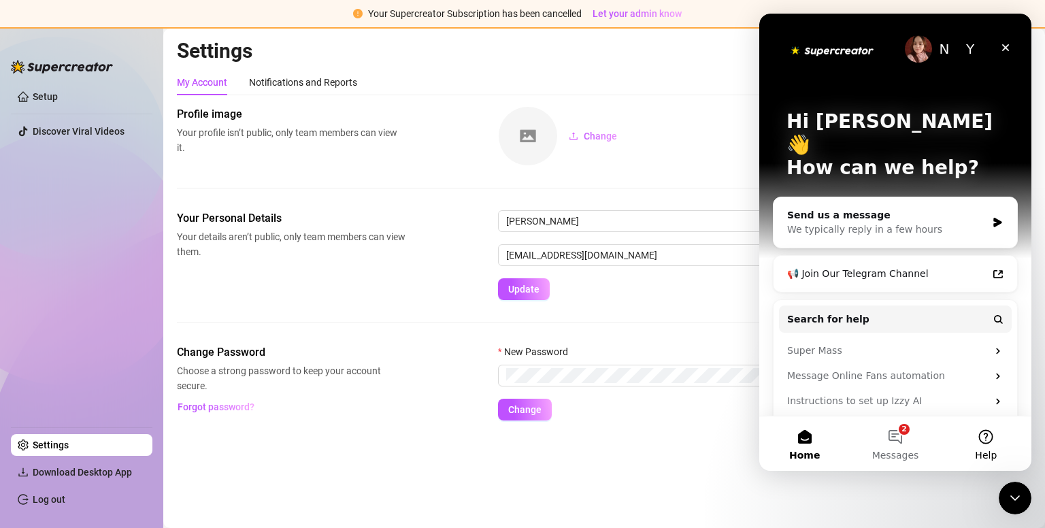
click at [986, 438] on button "Help" at bounding box center [986, 444] width 91 height 54
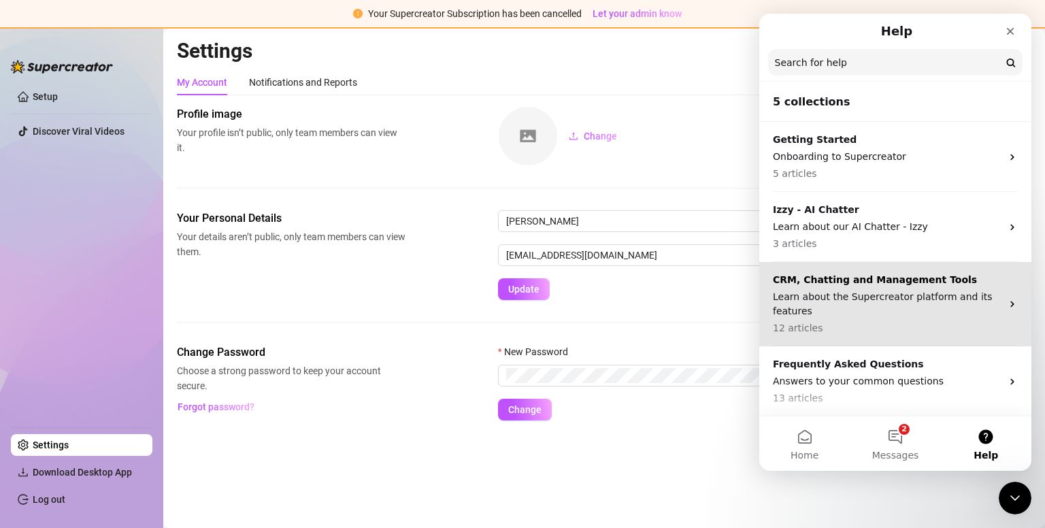
scroll to position [71, 0]
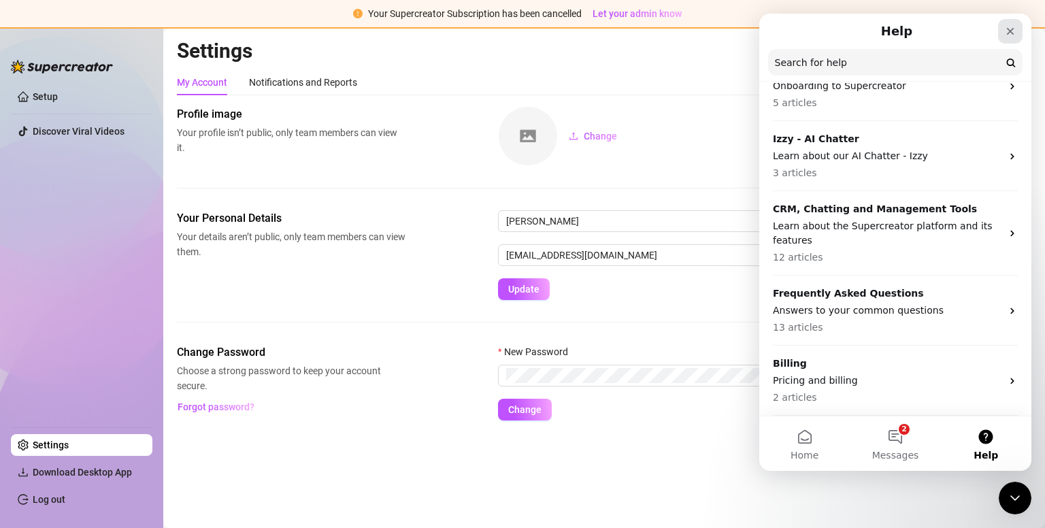
click at [1014, 31] on icon "Close" at bounding box center [1010, 31] width 11 height 11
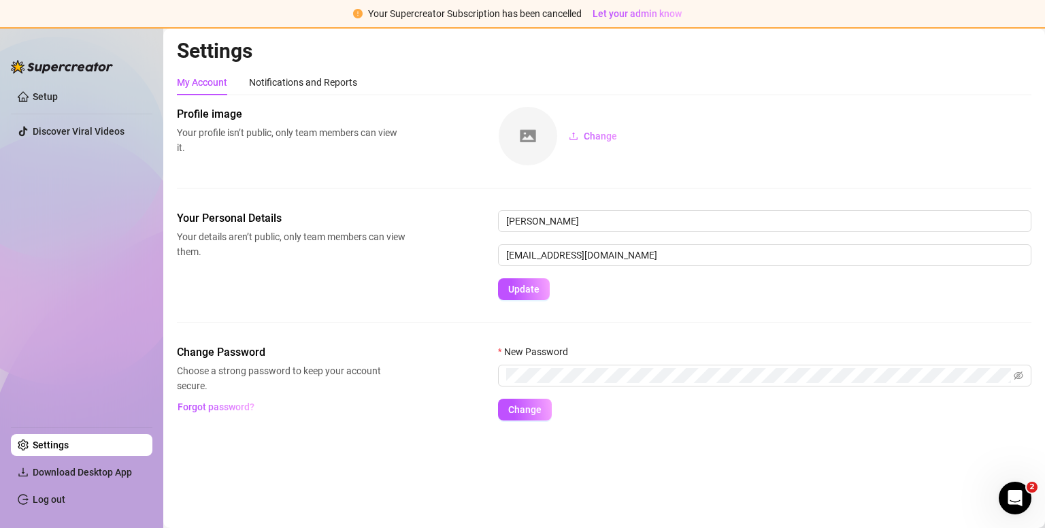
scroll to position [0, 0]
click at [645, 251] on input "[EMAIL_ADDRESS][DOMAIN_NAME]" at bounding box center [765, 255] width 534 height 22
click at [559, 257] on input "[EMAIL_ADDRESS][DOMAIN_NAME]" at bounding box center [765, 255] width 534 height 22
type input "[EMAIL_ADDRESS][DOMAIN_NAME]"
click at [514, 295] on button "Update" at bounding box center [524, 289] width 52 height 22
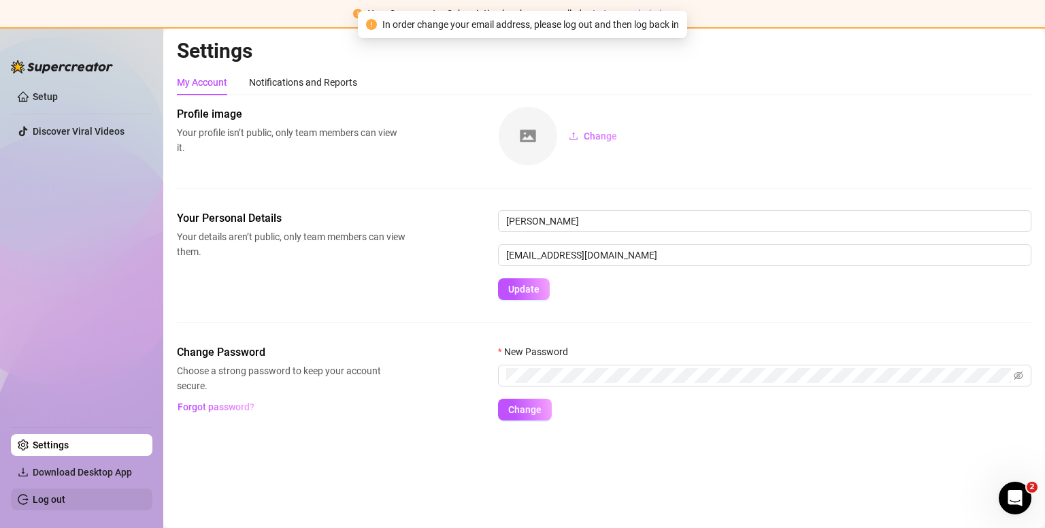
click at [46, 497] on link "Log out" at bounding box center [49, 499] width 33 height 11
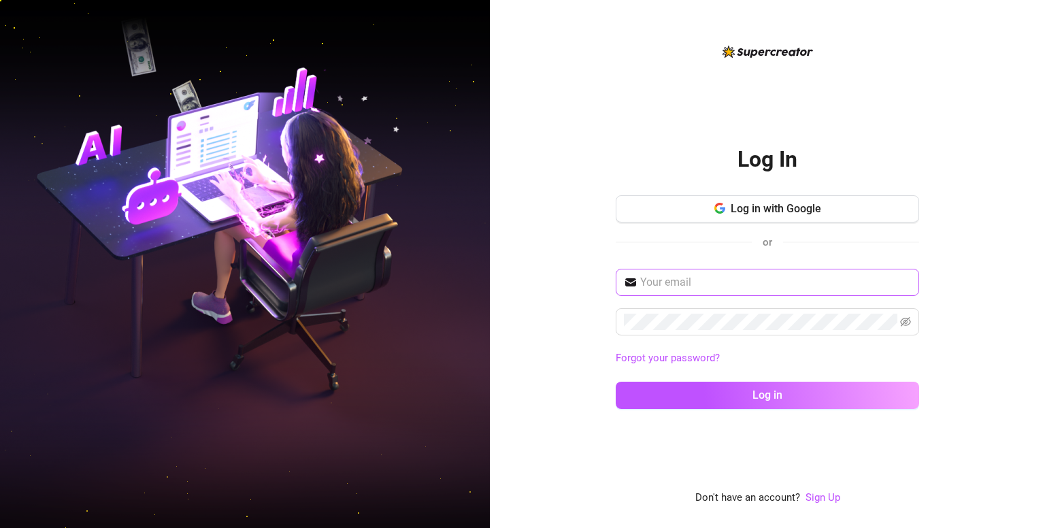
click at [665, 293] on span at bounding box center [768, 282] width 304 height 27
click at [675, 287] on input "text" at bounding box center [775, 282] width 271 height 16
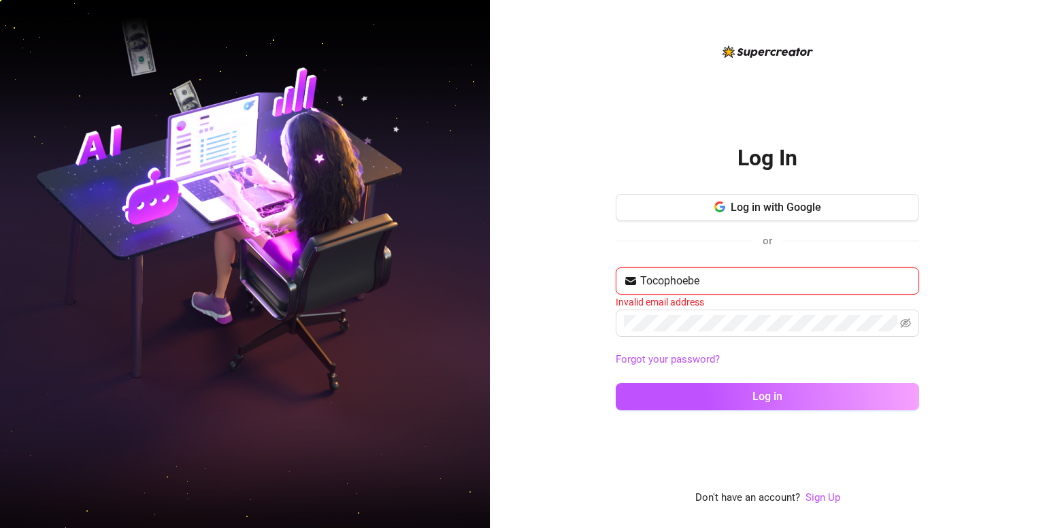
type input "[EMAIL_ADDRESS][DOMAIN_NAME]"
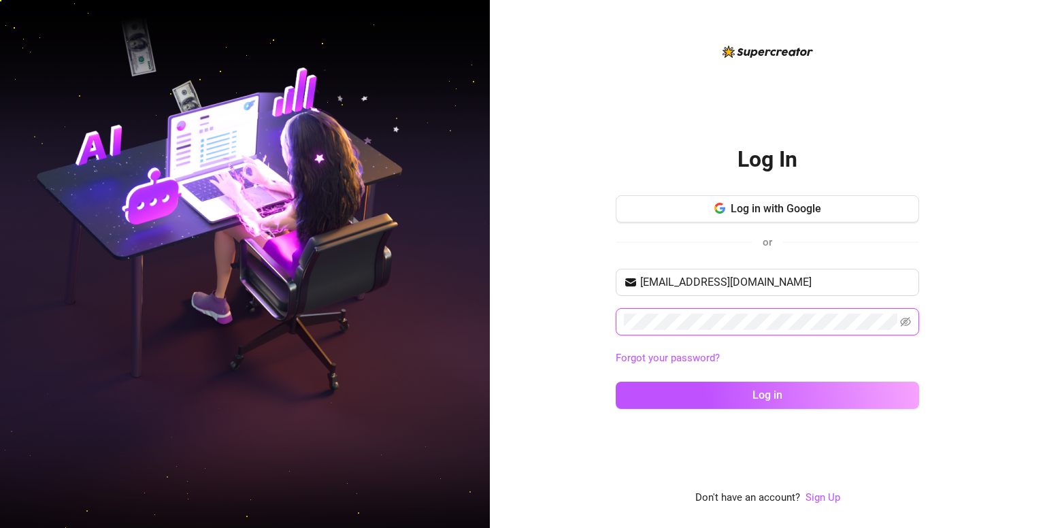
click at [678, 319] on span at bounding box center [768, 321] width 304 height 27
click at [616, 382] on button "Log in" at bounding box center [768, 395] width 304 height 27
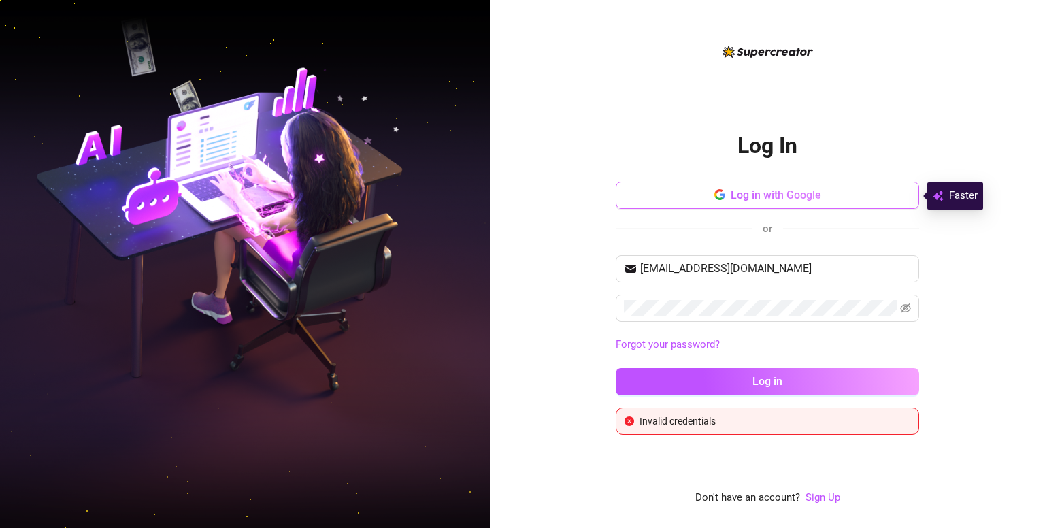
click at [814, 204] on button "Log in with Google" at bounding box center [768, 195] width 304 height 27
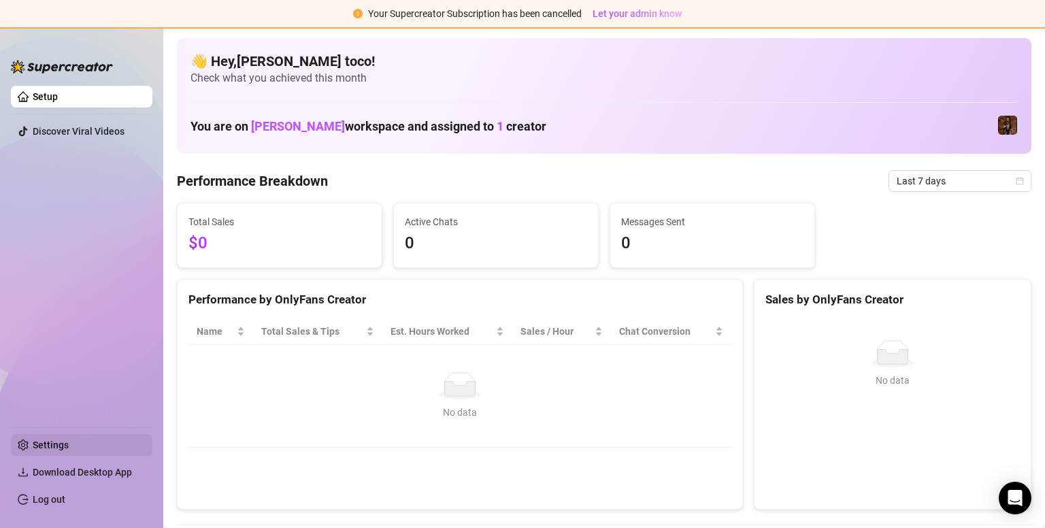
click at [52, 446] on link "Settings" at bounding box center [51, 445] width 36 height 11
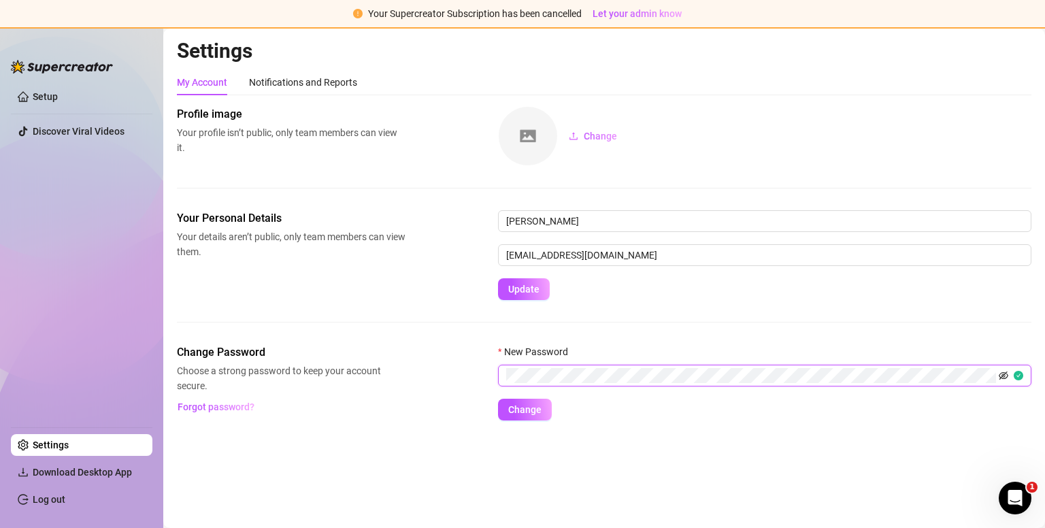
click at [1001, 376] on icon "eye-invisible" at bounding box center [1004, 376] width 10 height 8
click at [1001, 376] on icon "eye" at bounding box center [1004, 375] width 10 height 7
click at [538, 417] on button "Change" at bounding box center [525, 410] width 54 height 22
click at [562, 253] on input "[EMAIL_ADDRESS][DOMAIN_NAME]" at bounding box center [765, 255] width 534 height 22
type input "[EMAIL_ADDRESS][DOMAIN_NAME]"
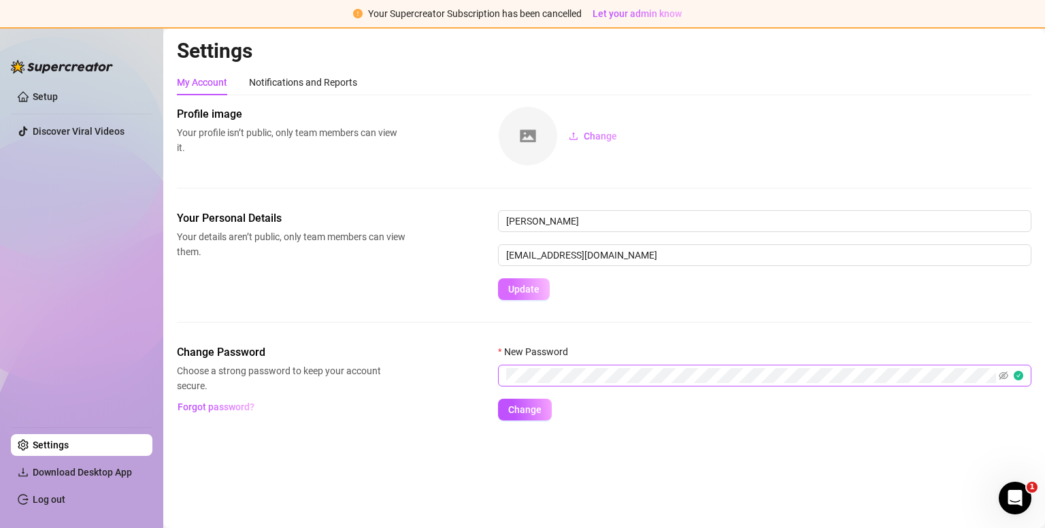
click at [536, 288] on span "Update" at bounding box center [523, 289] width 31 height 11
click at [42, 501] on link "Log out" at bounding box center [49, 499] width 33 height 11
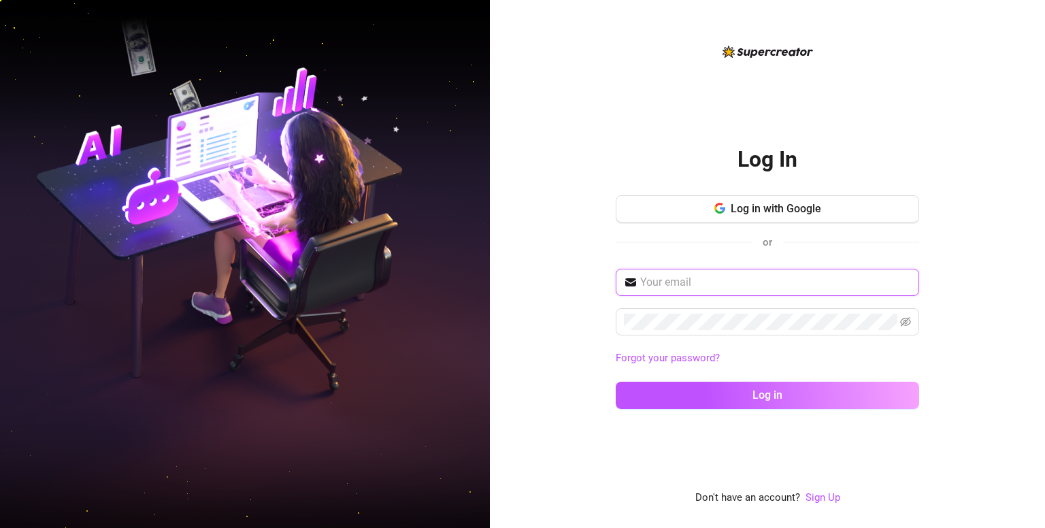
click at [702, 280] on input "text" at bounding box center [775, 282] width 271 height 16
type input "[EMAIL_ADDRESS][DOMAIN_NAME]"
click at [696, 330] on span at bounding box center [768, 321] width 304 height 27
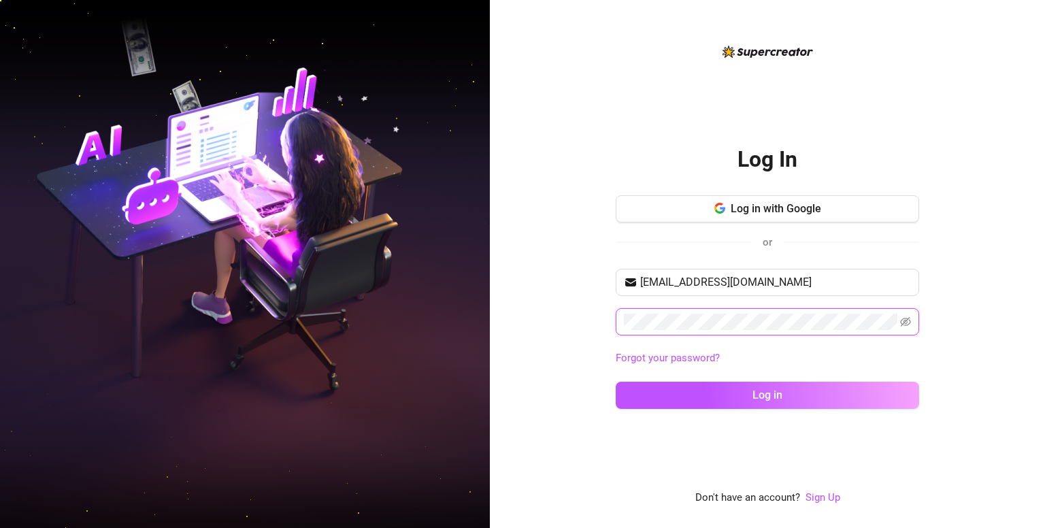
click at [616, 382] on button "Log in" at bounding box center [768, 395] width 304 height 27
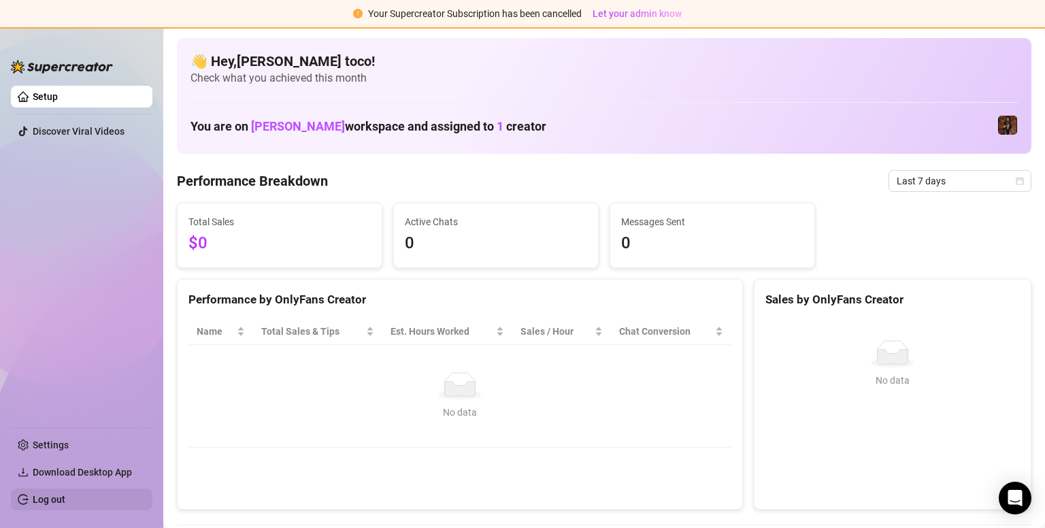
click at [56, 504] on link "Log out" at bounding box center [49, 499] width 33 height 11
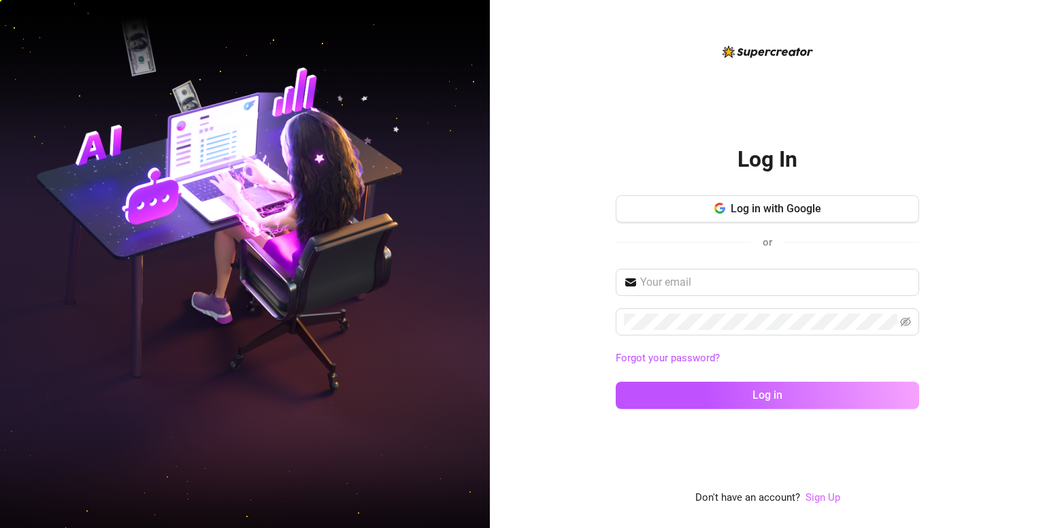
click at [825, 502] on link "Sign Up" at bounding box center [823, 497] width 35 height 12
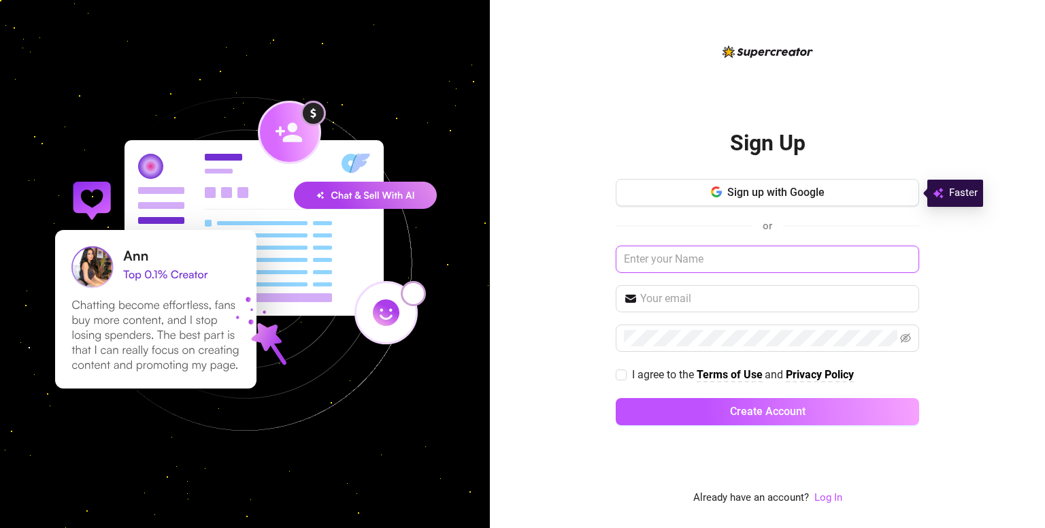
click at [766, 267] on input "text" at bounding box center [768, 259] width 304 height 27
type input "[PERSON_NAME]"
click at [739, 307] on span at bounding box center [768, 298] width 304 height 27
click at [741, 304] on input "text" at bounding box center [775, 299] width 271 height 16
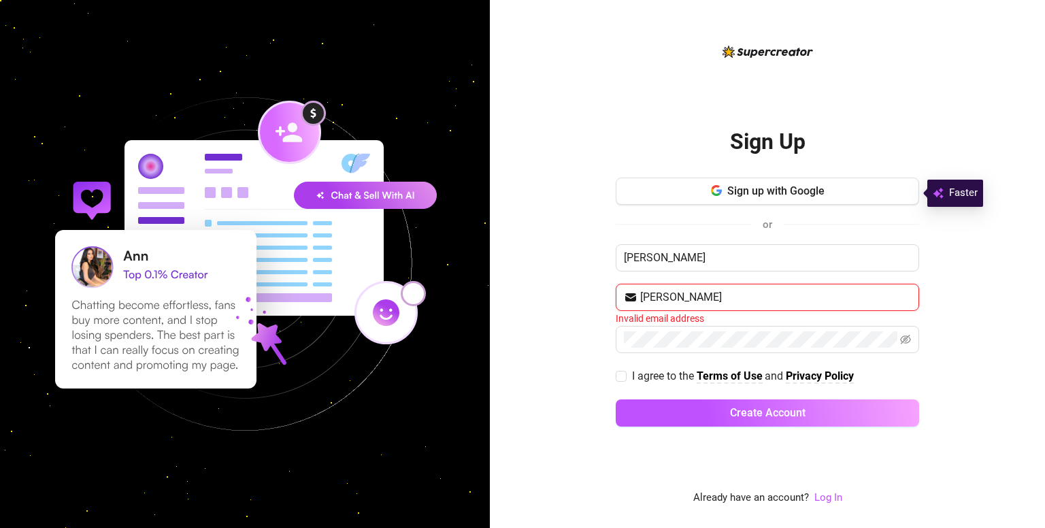
type input "[EMAIL_ADDRESS][DOMAIN_NAME]"
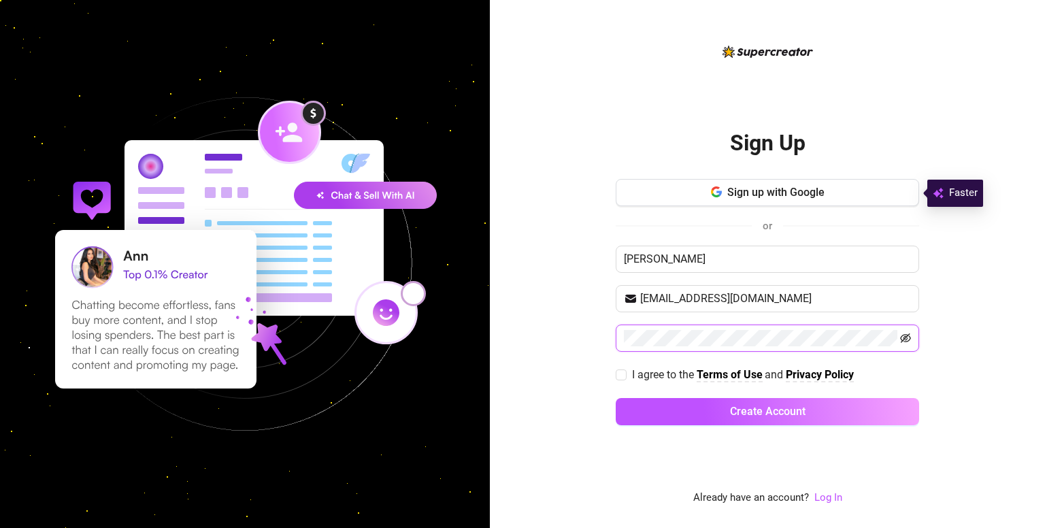
click at [906, 338] on icon "eye-invisible" at bounding box center [906, 339] width 11 height 10
click at [906, 338] on icon "eye" at bounding box center [905, 338] width 11 height 11
click at [623, 372] on input "I agree to the Terms of Use and Privacy Policy" at bounding box center [621, 375] width 10 height 10
checkbox input "true"
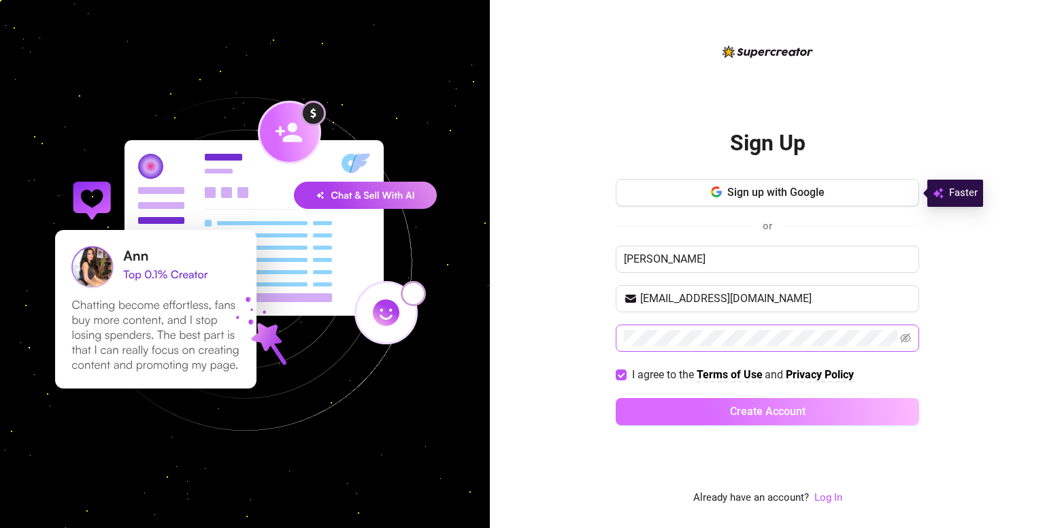
click at [712, 405] on button "Create Account" at bounding box center [768, 411] width 304 height 27
